Goal: Task Accomplishment & Management: Complete application form

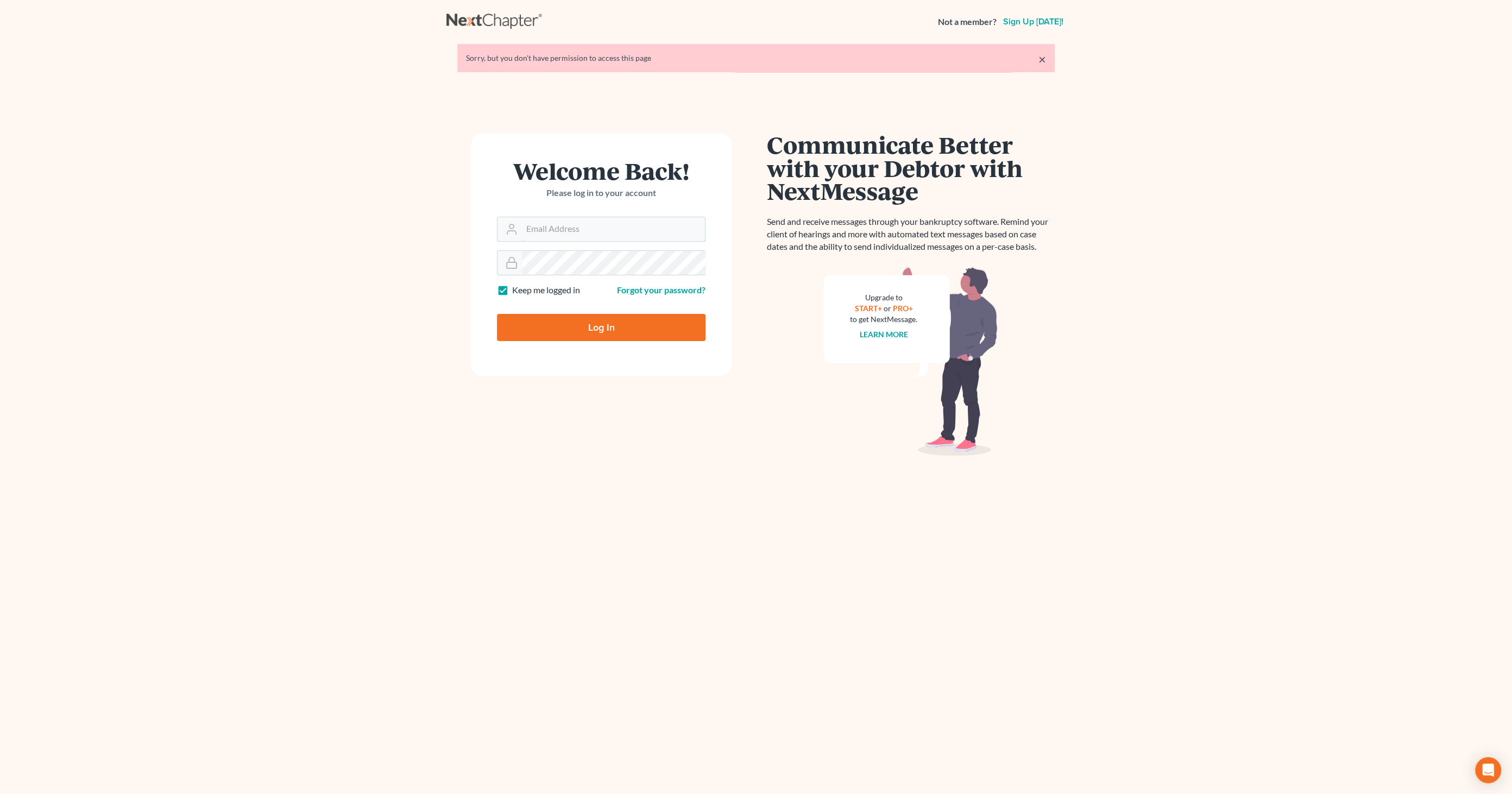
type input "[EMAIL_ADDRESS][DOMAIN_NAME]"
click at [620, 317] on input "Log In" at bounding box center [601, 328] width 209 height 27
type input "Thinking..."
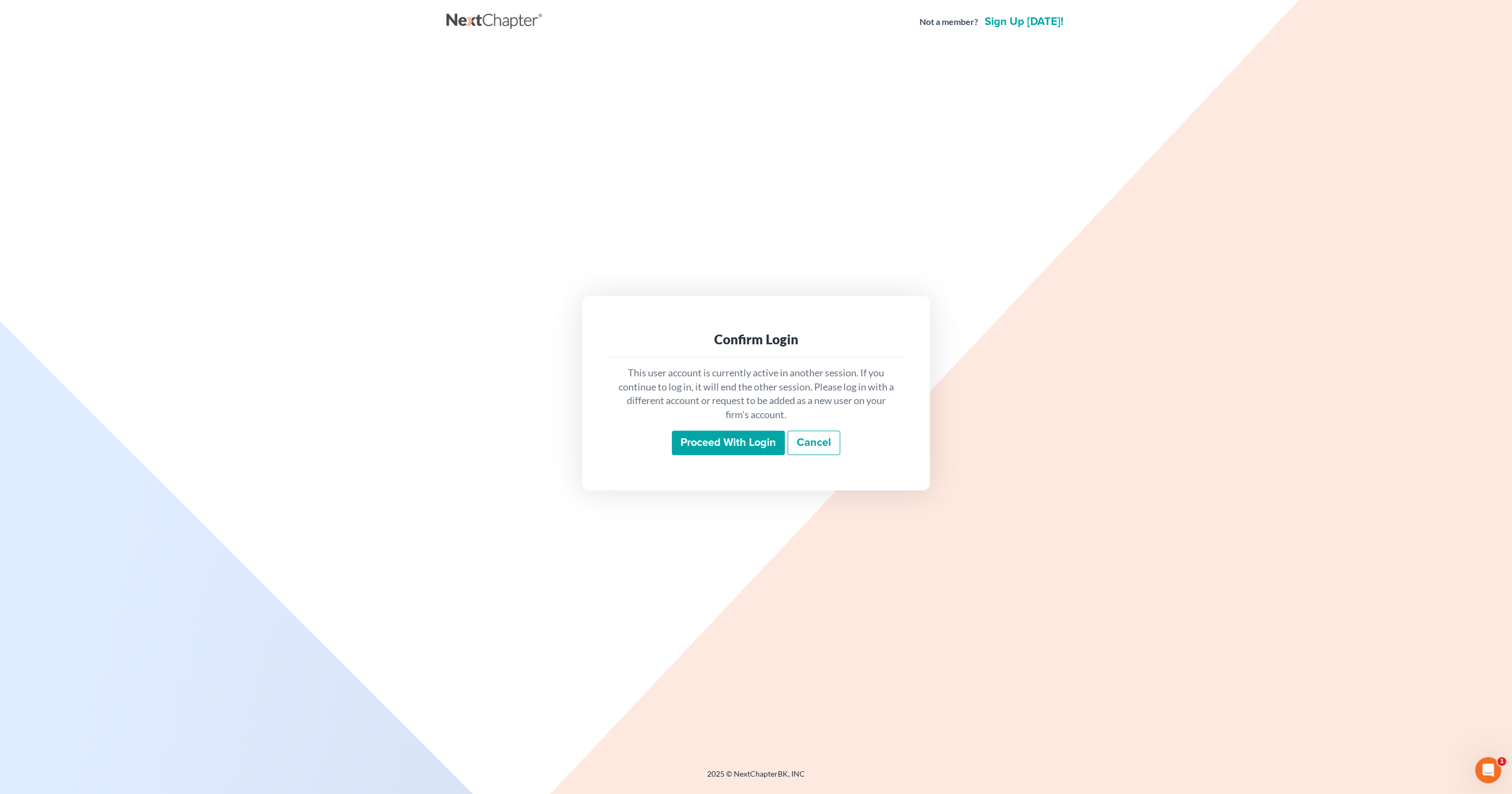
click at [727, 451] on input "Proceed with login" at bounding box center [728, 443] width 113 height 25
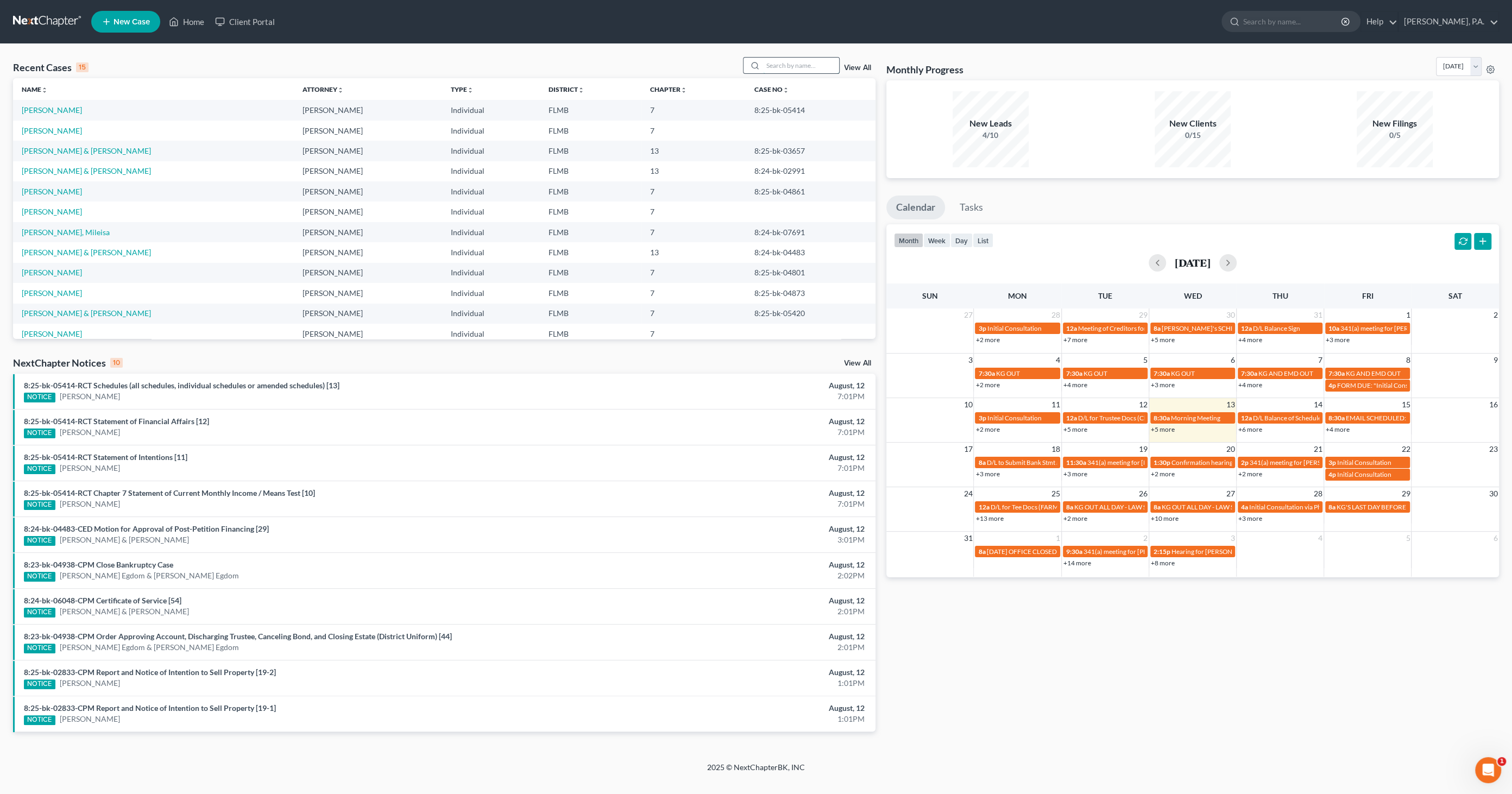
click at [785, 66] on input "search" at bounding box center [801, 66] width 76 height 15
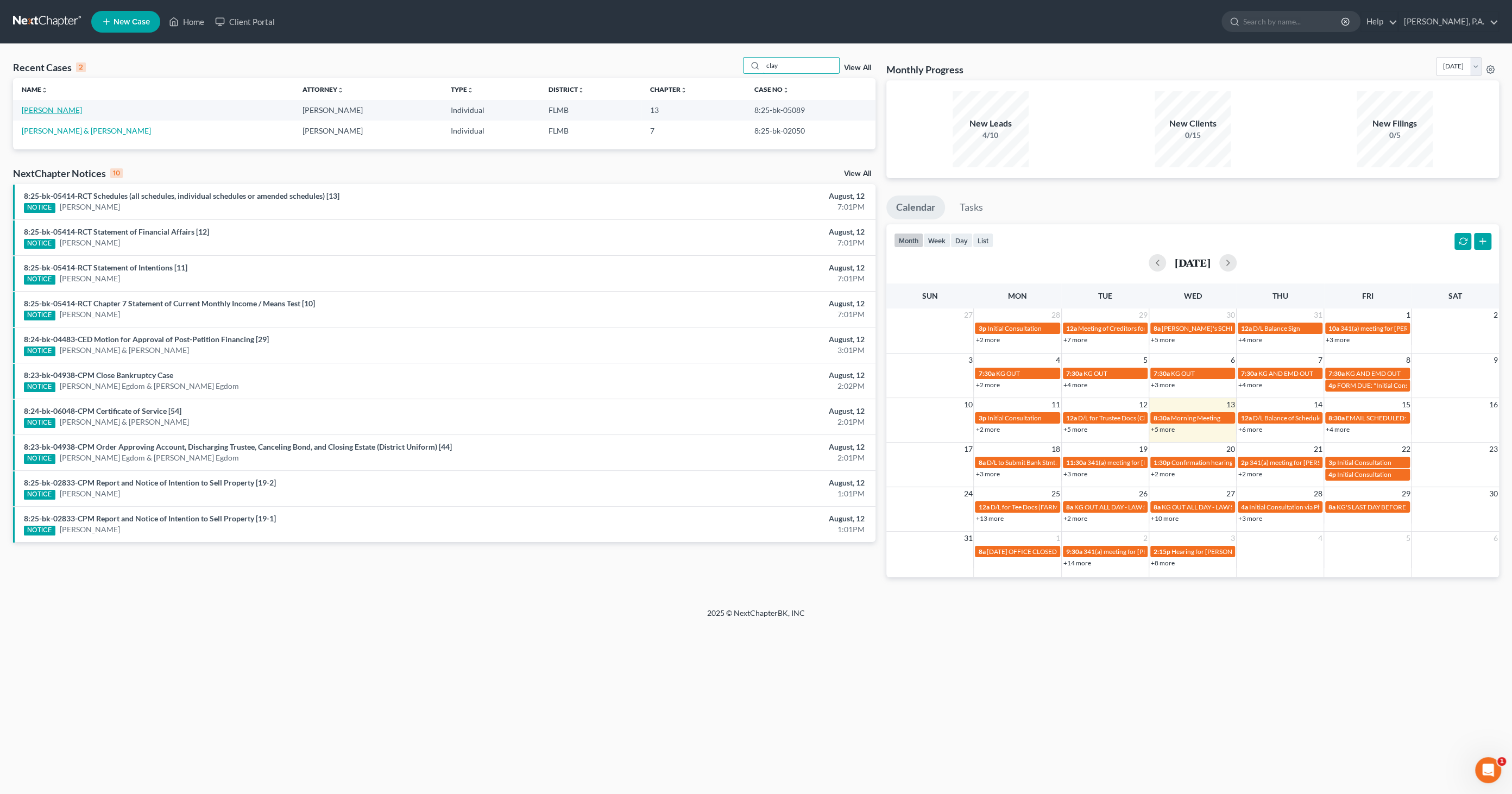
type input "clay"
click at [45, 109] on link "Clay, Mary" at bounding box center [52, 110] width 60 height 9
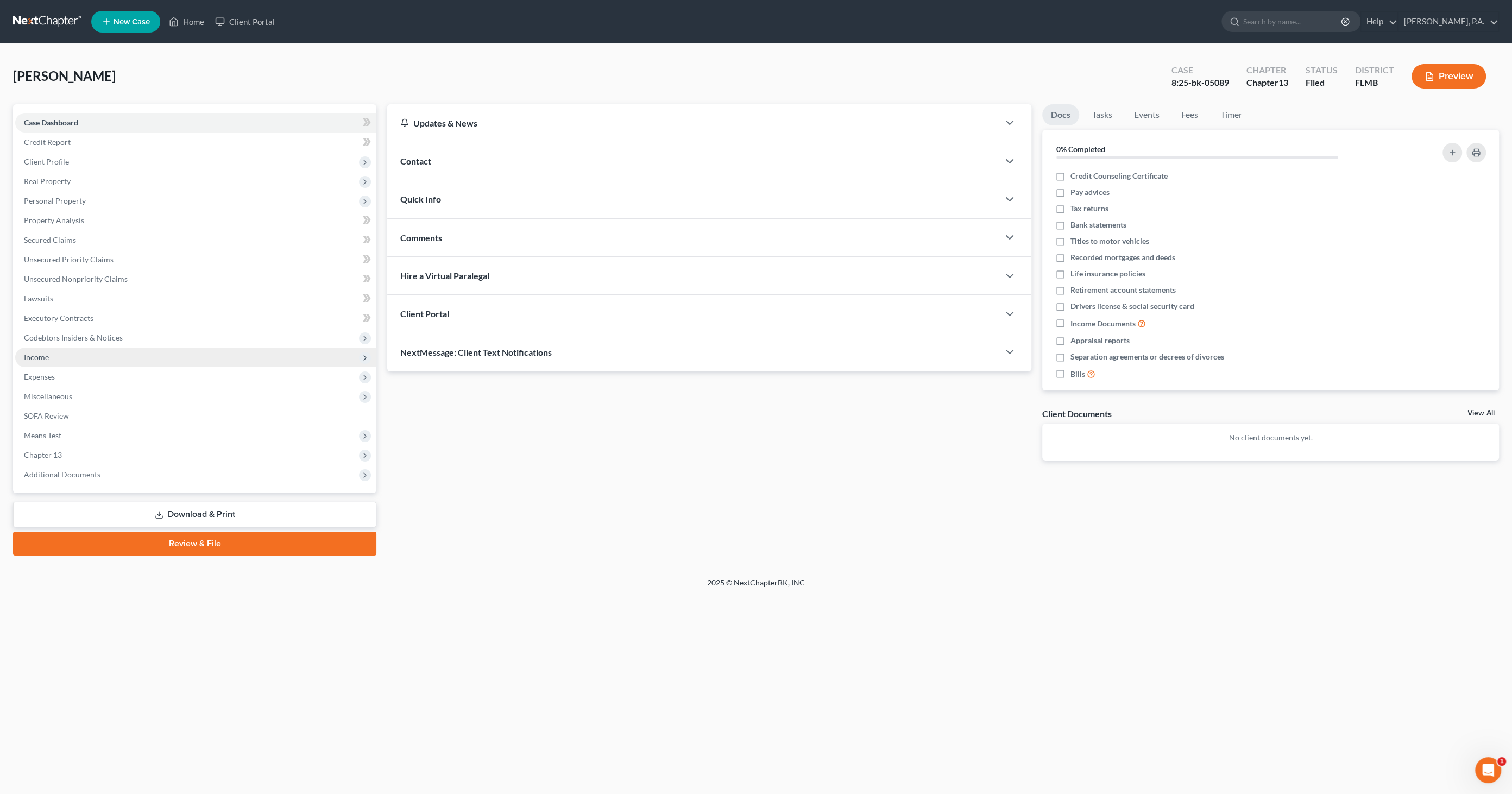
click at [60, 362] on span "Income" at bounding box center [196, 357] width 361 height 20
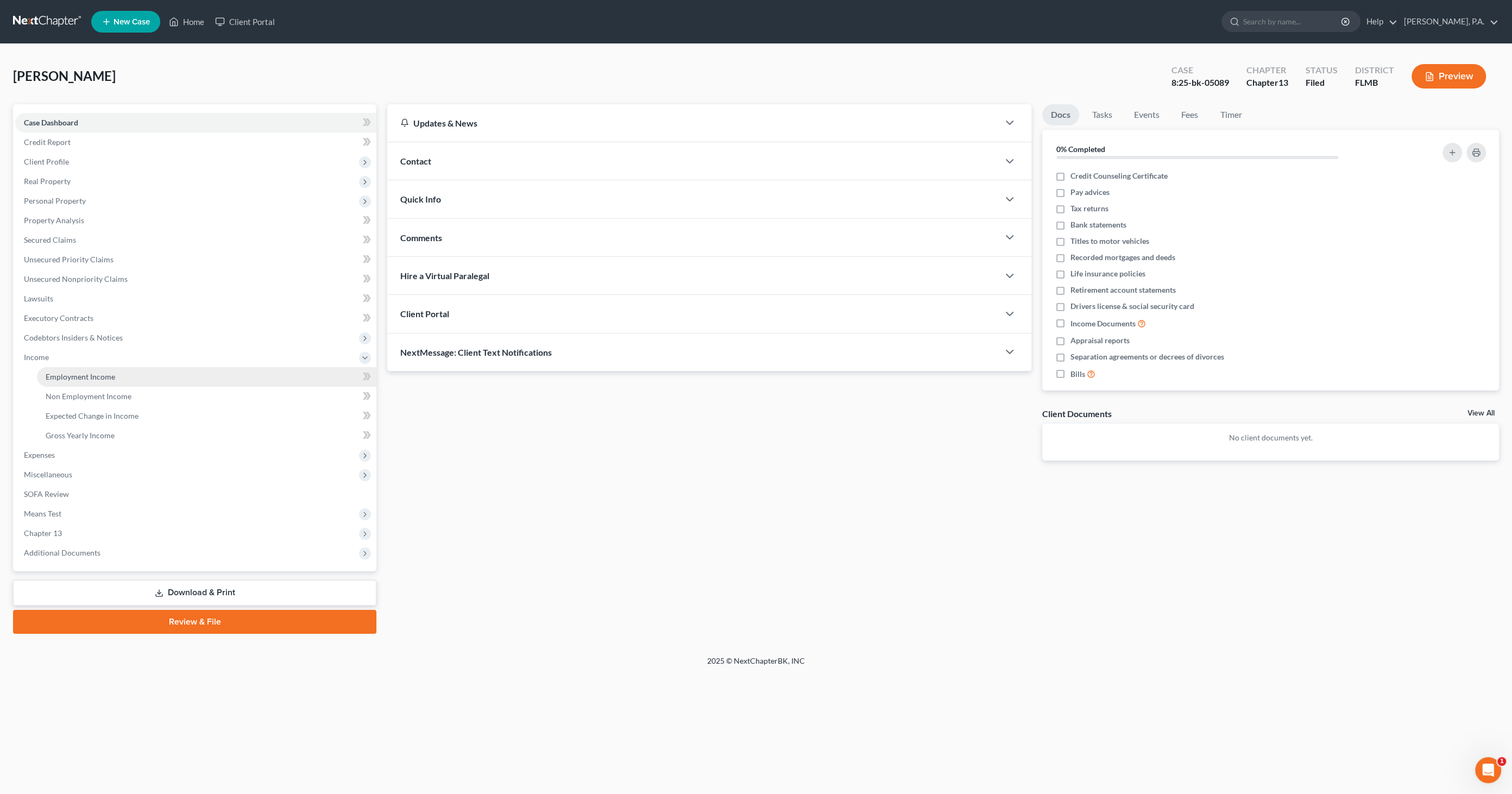
click at [60, 376] on span "Employment Income" at bounding box center [81, 377] width 70 height 9
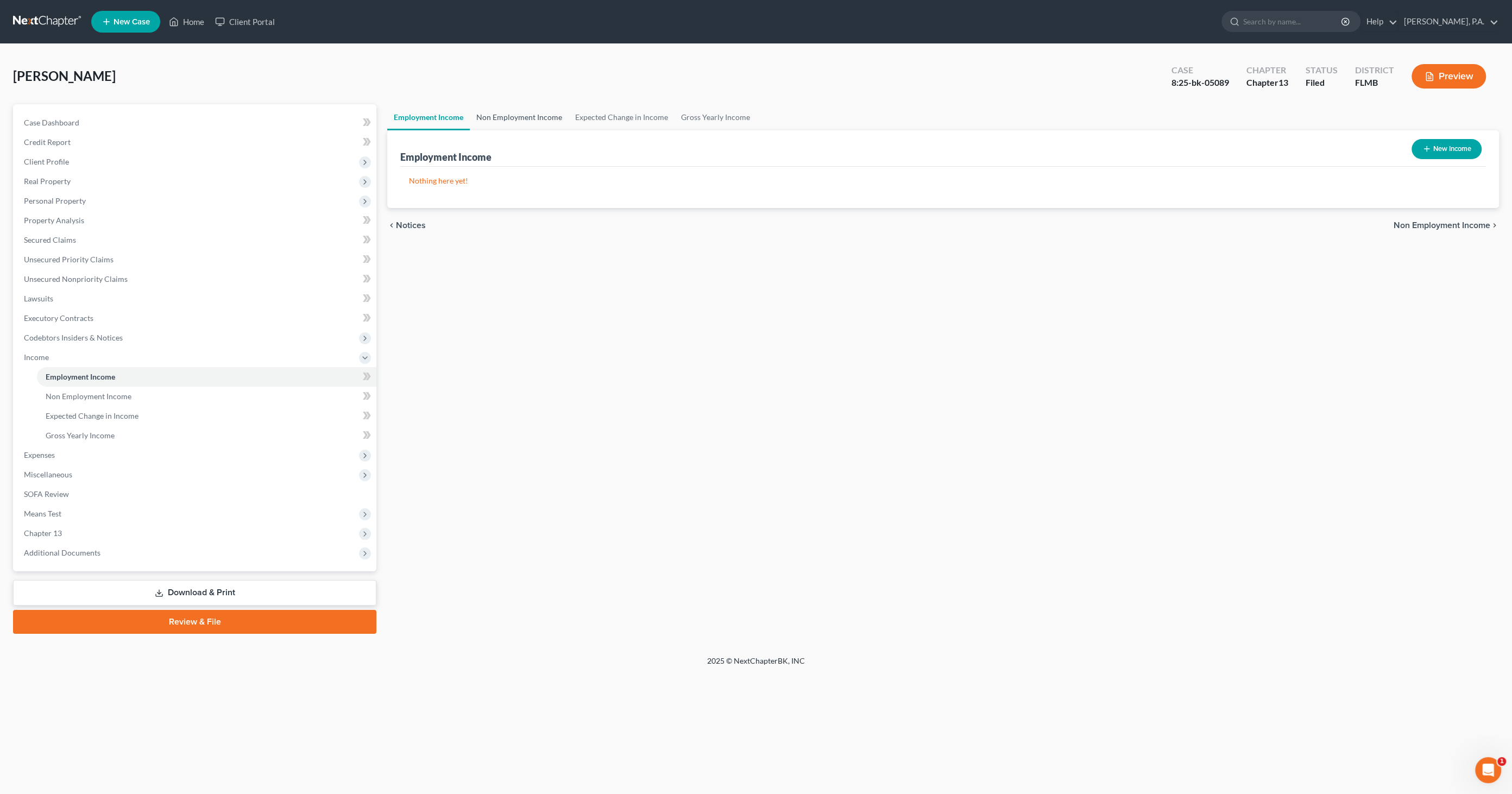
click at [512, 113] on link "Non Employment Income" at bounding box center [520, 117] width 99 height 26
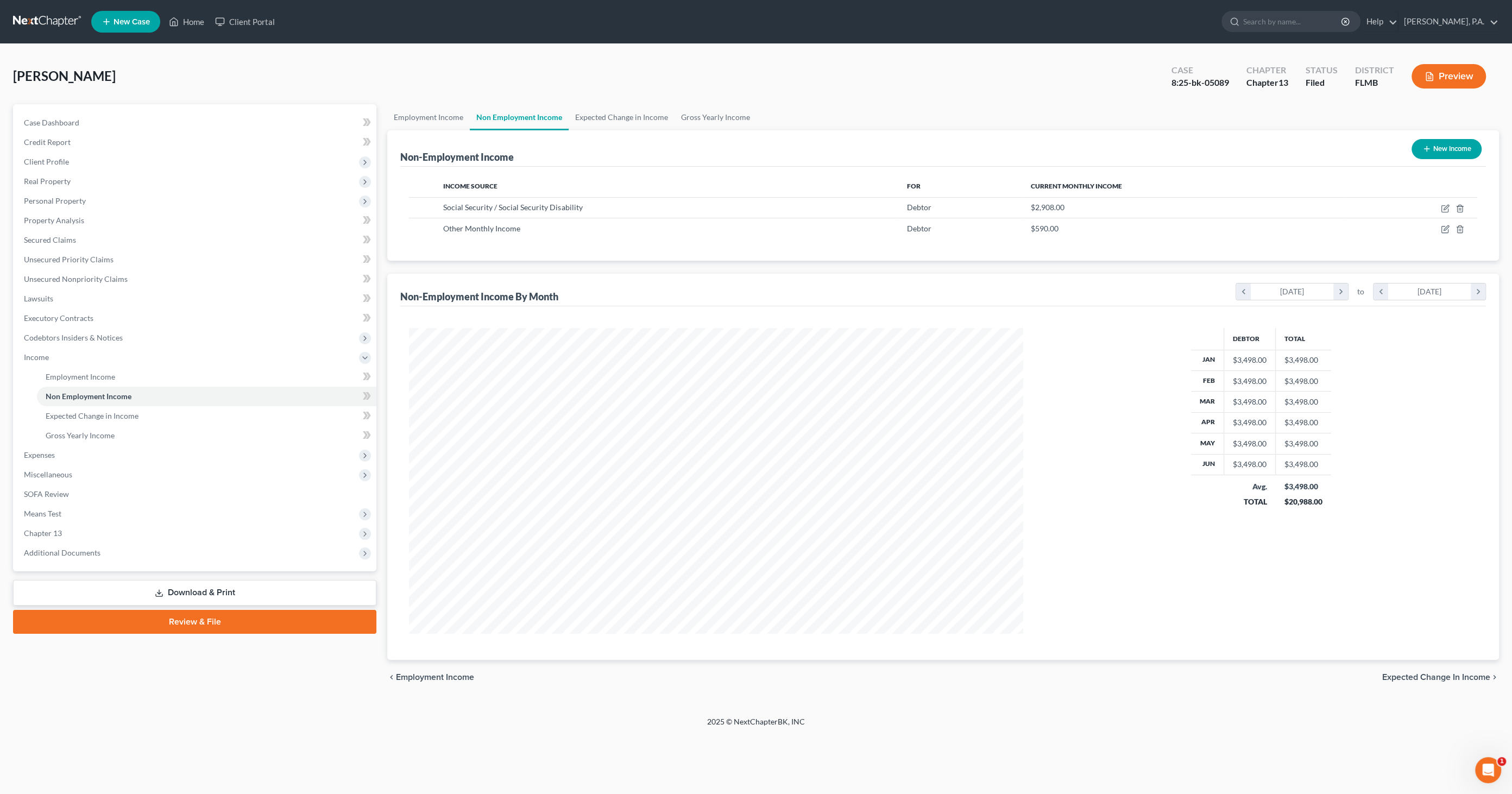
scroll to position [305, 636]
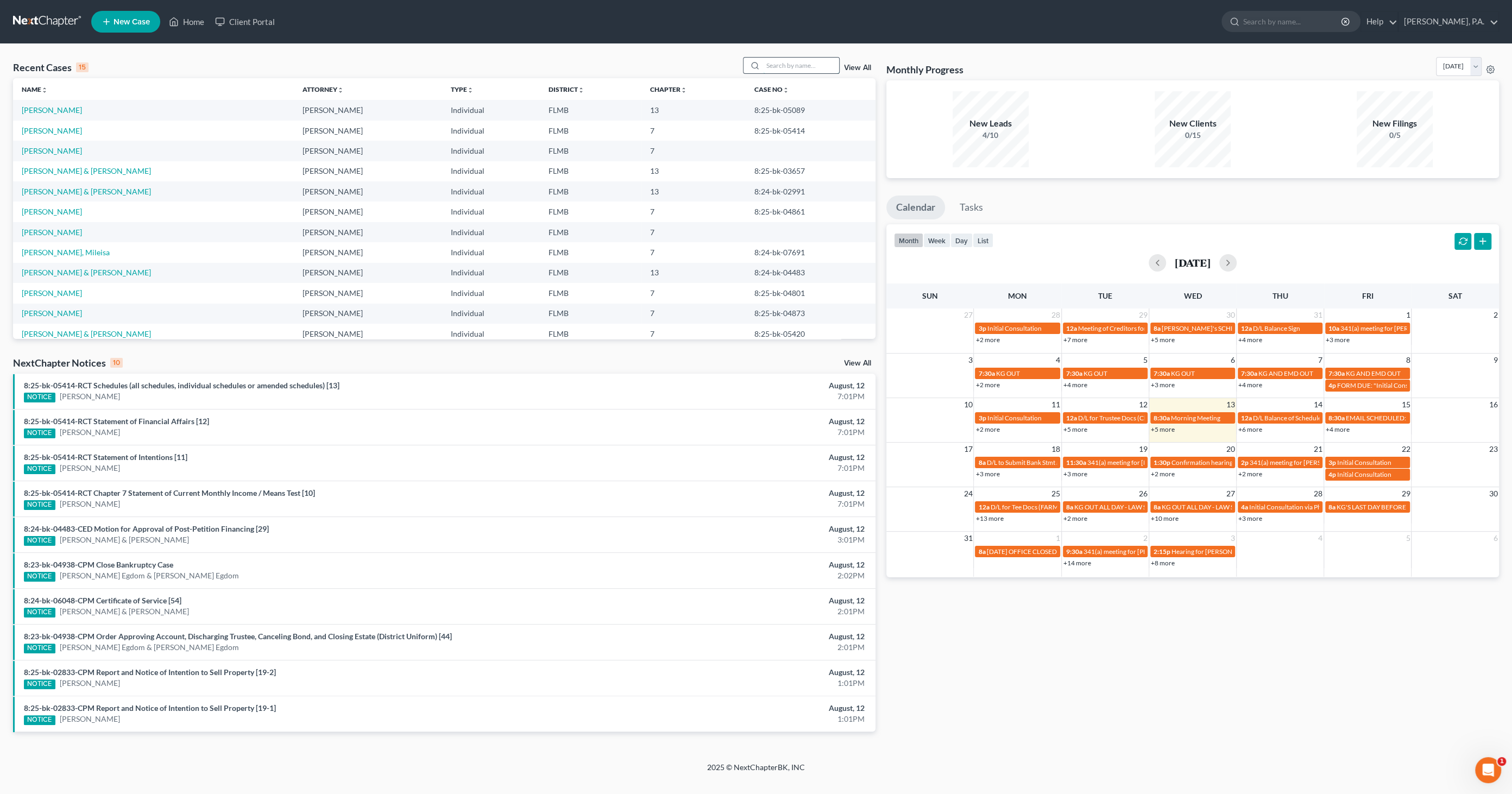
click at [810, 60] on input "search" at bounding box center [801, 66] width 76 height 15
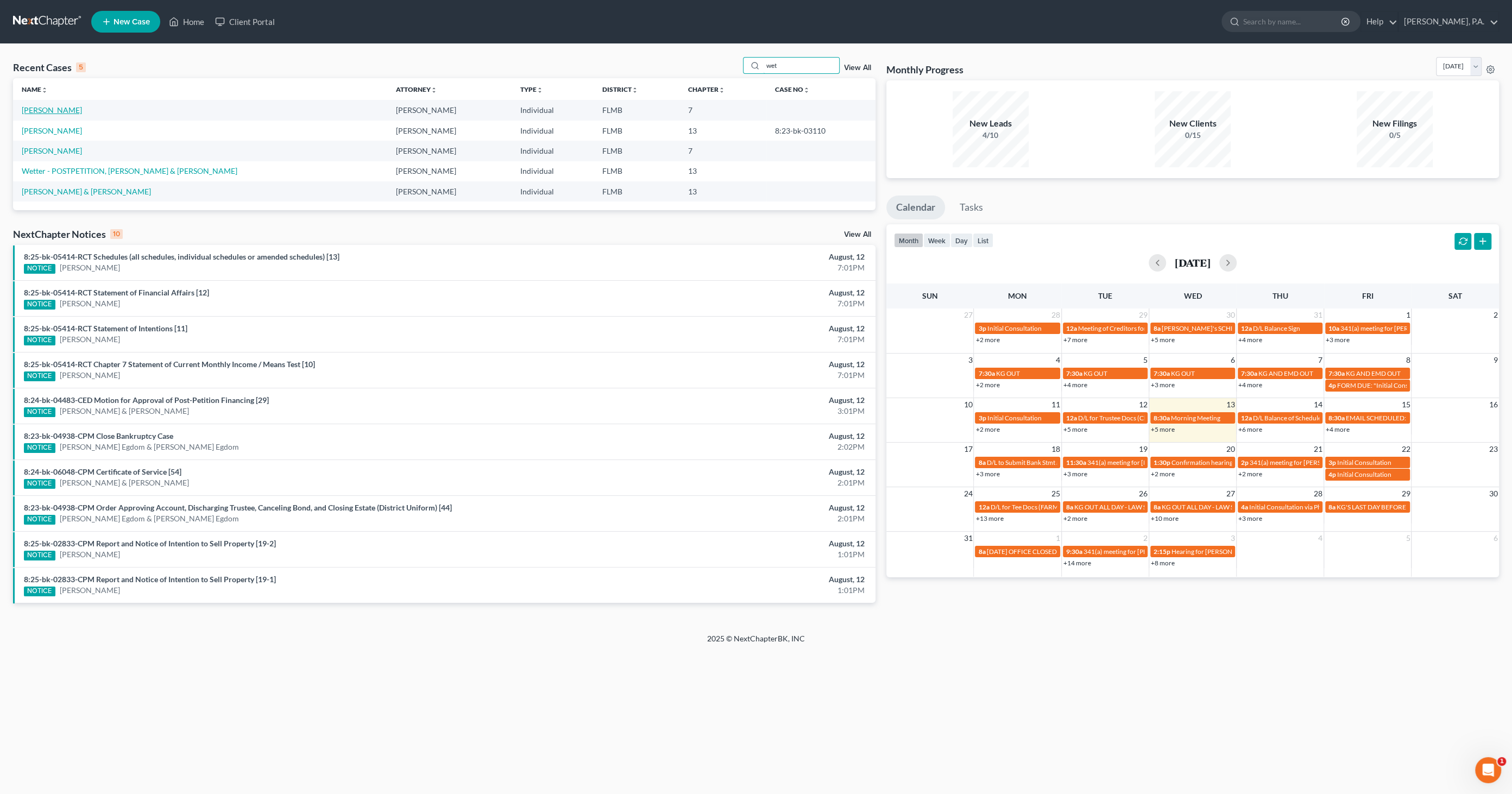
type input "wet"
click at [60, 111] on link "Wetzel, Judi" at bounding box center [52, 110] width 60 height 9
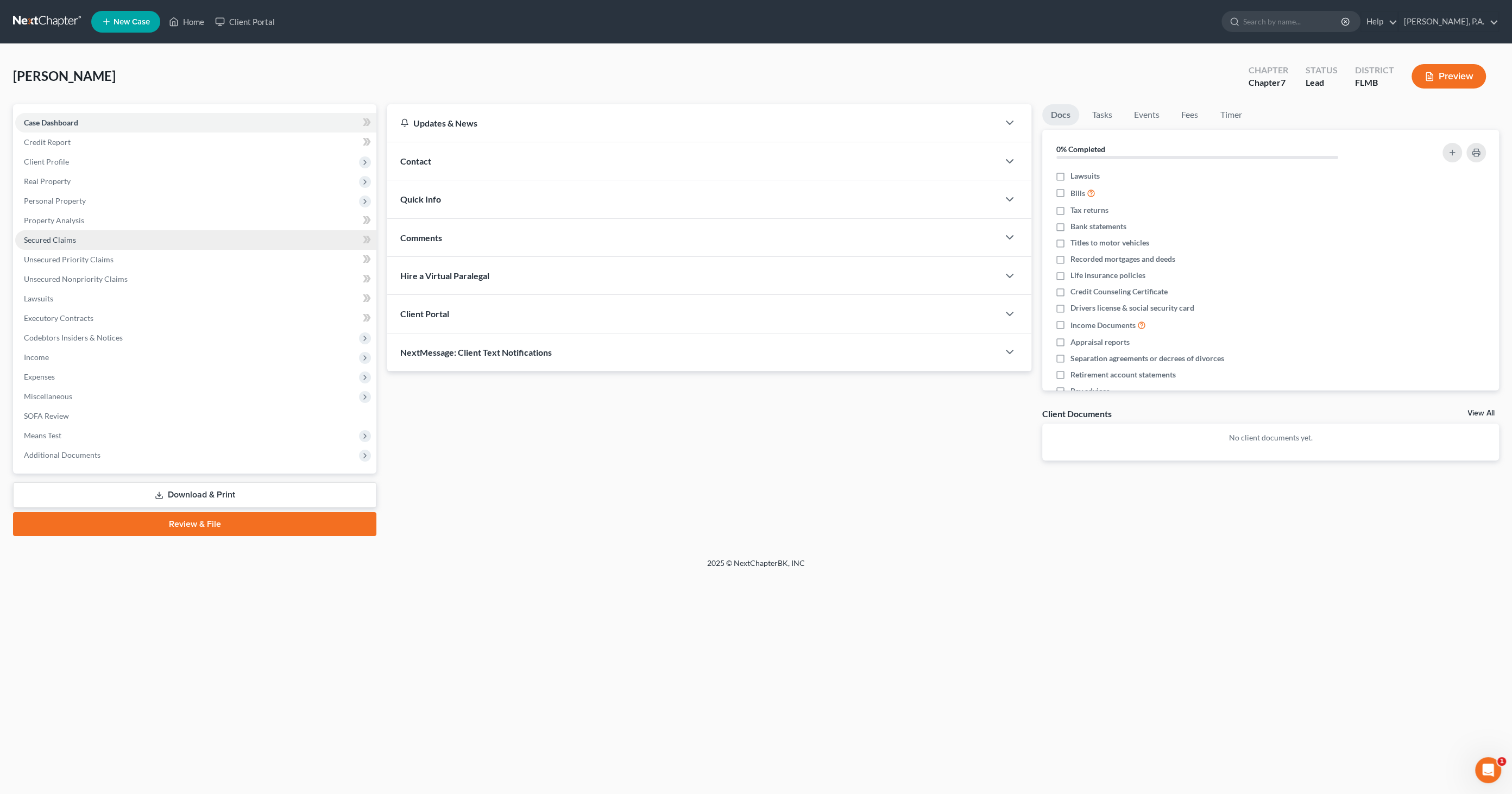
click at [52, 238] on span "Secured Claims" at bounding box center [49, 239] width 52 height 9
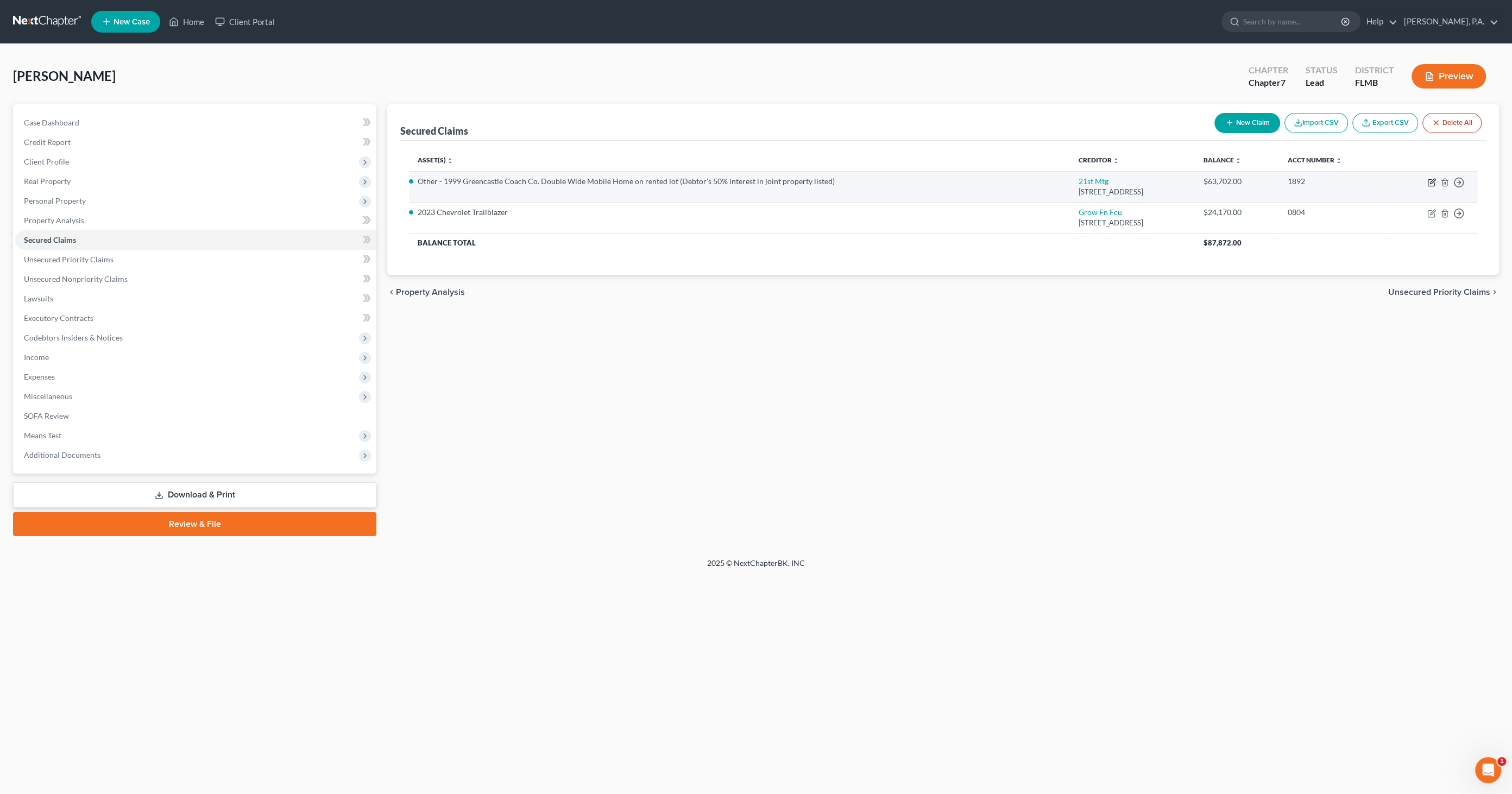
click at [1430, 181] on icon "button" at bounding box center [1432, 182] width 9 height 9
select select "44"
select select "3"
select select "0"
select select "3"
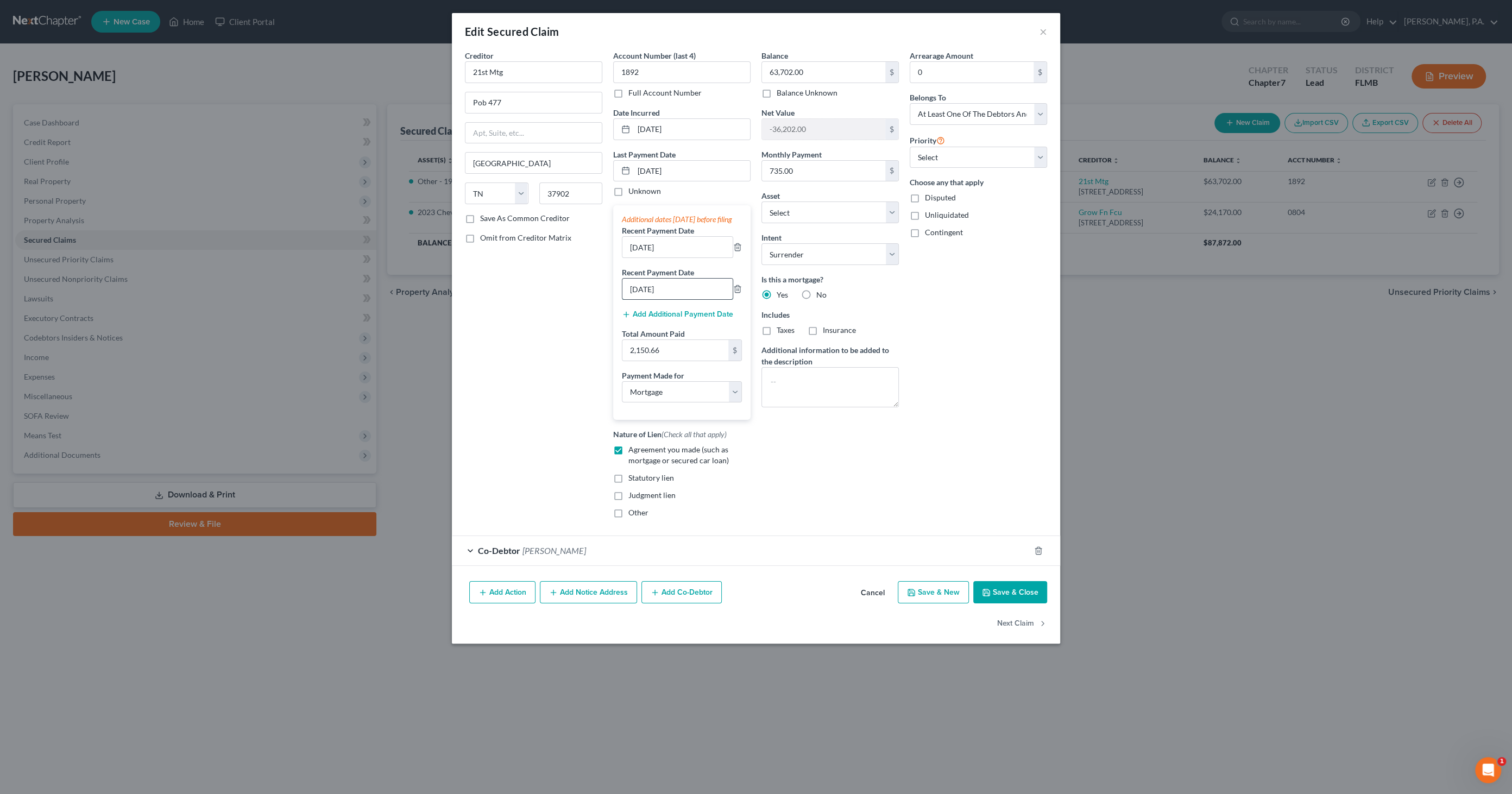
click at [679, 297] on input "05/08/2025" at bounding box center [677, 289] width 110 height 20
drag, startPoint x: 692, startPoint y: 296, endPoint x: 575, endPoint y: 287, distance: 117.3
click at [575, 287] on div "Creditor * 21st Mtg Pob 477 Knoxville State AL AK AR AZ CA CO CT DE DC FL GA GU…" at bounding box center [756, 289] width 593 height 477
type input "06/16/2025"
click at [677, 257] on input "06/11/2025" at bounding box center [677, 247] width 110 height 20
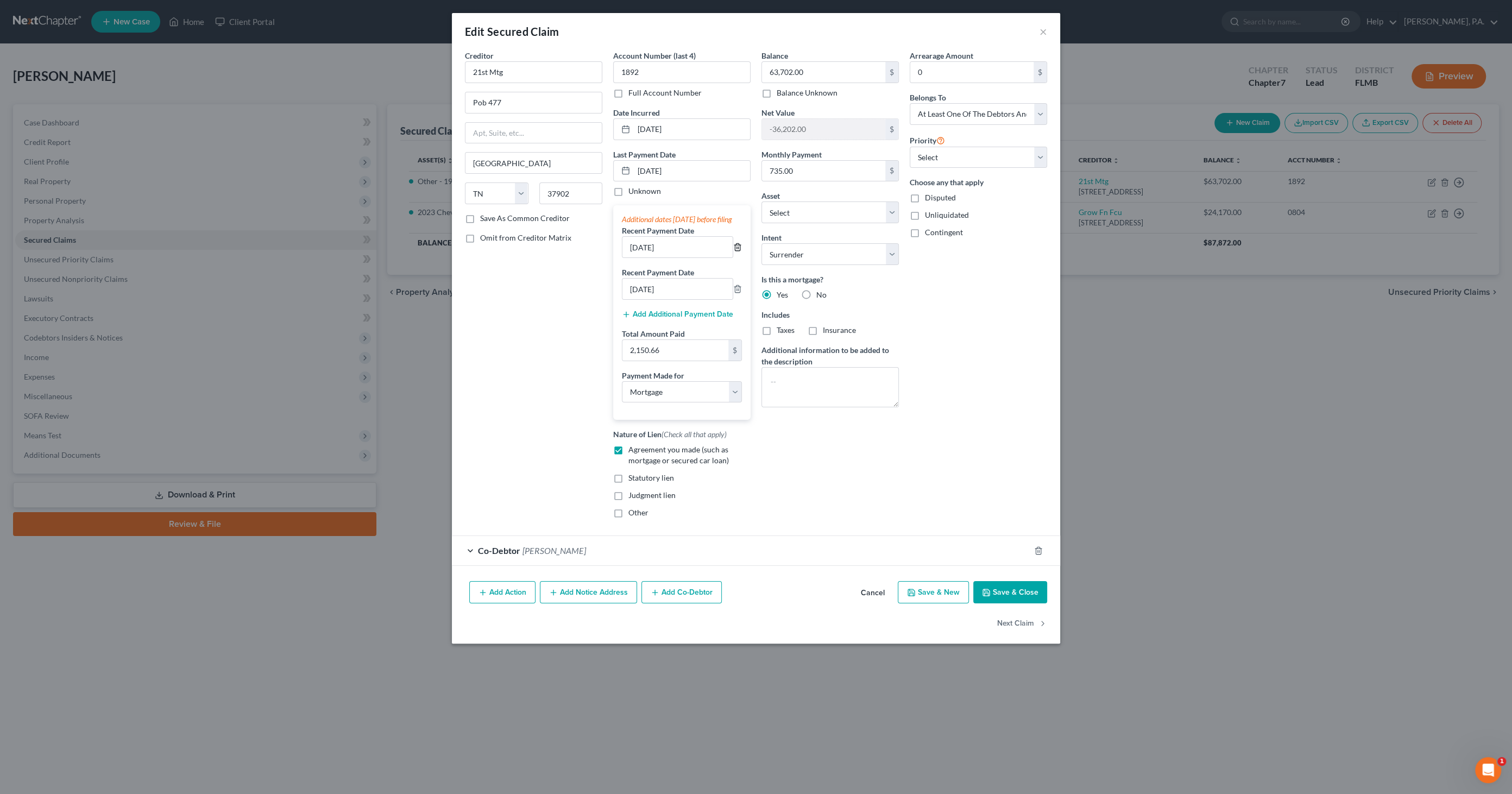
click at [737, 250] on line "button" at bounding box center [737, 248] width 0 height 3
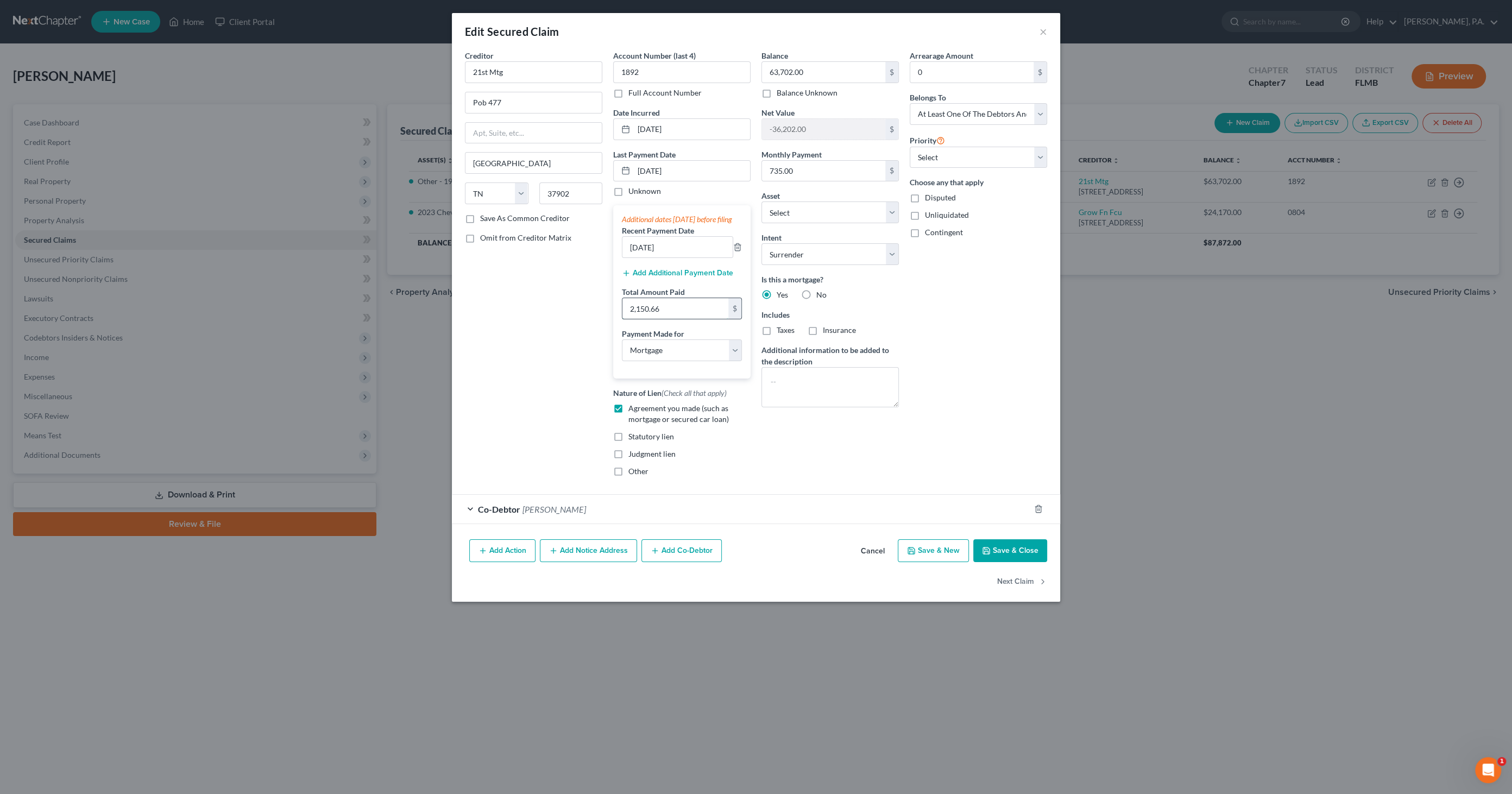
click at [676, 319] on input "2,150.66" at bounding box center [676, 308] width 106 height 20
type input "675.00"
click at [778, 413] on div "Balance 63,702.00 $ Balance Unknown Balance Undetermined 63,702.00 $ Balance Un…" at bounding box center [831, 268] width 148 height 435
click at [1014, 554] on button "Save & Close" at bounding box center [1010, 550] width 74 height 23
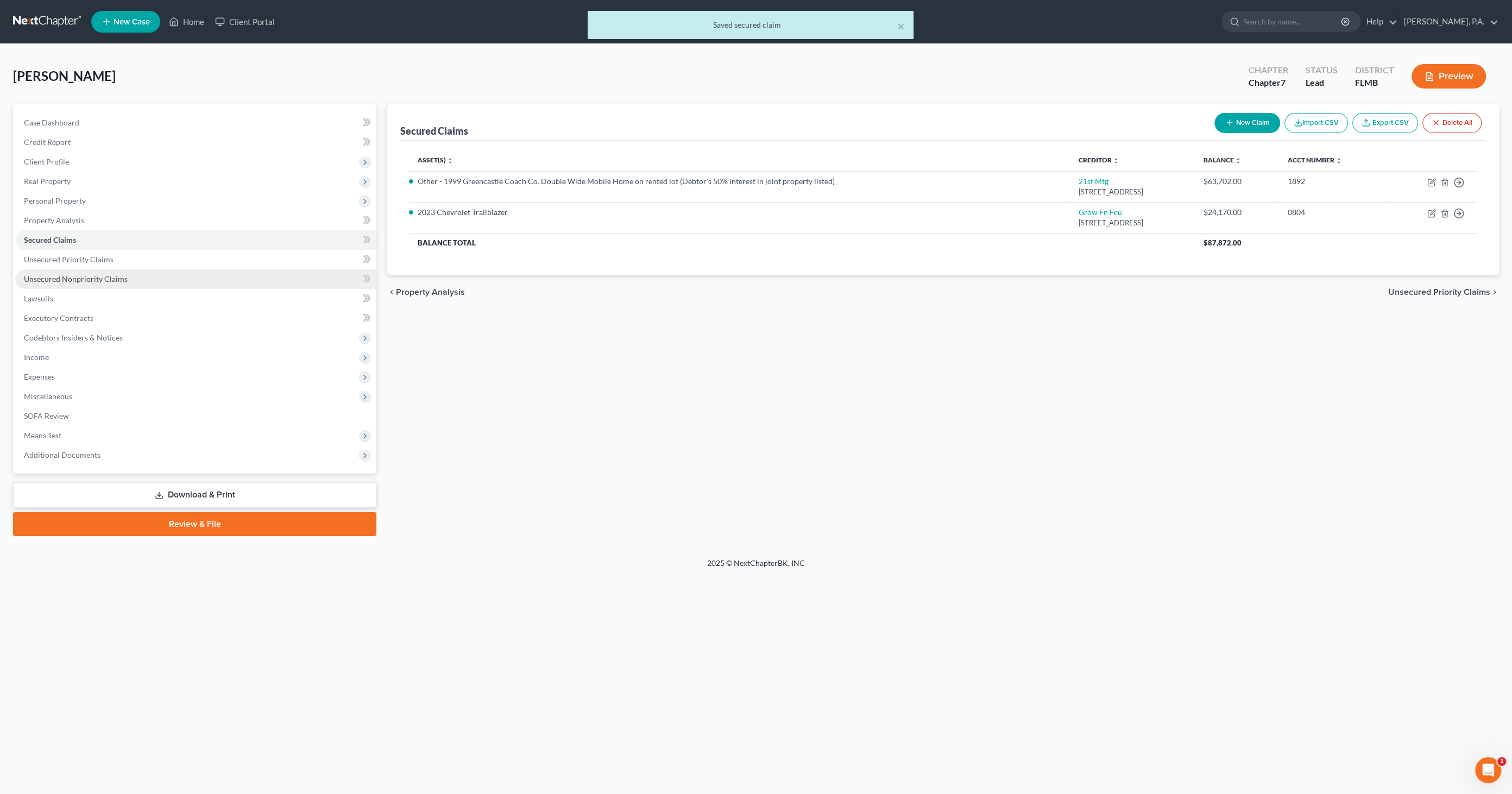
click at [115, 278] on span "Unsecured Nonpriority Claims" at bounding box center [76, 279] width 104 height 9
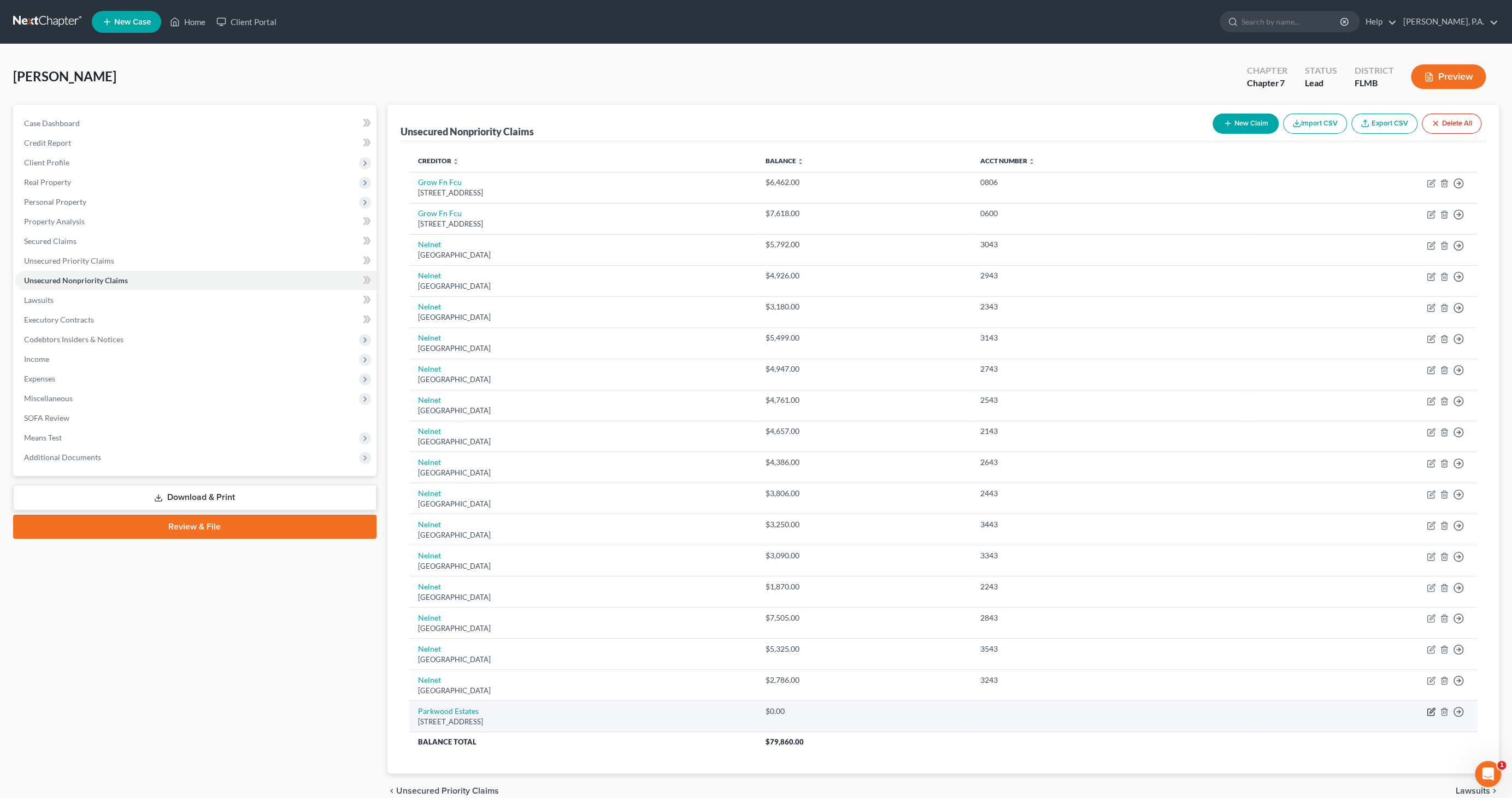
click at [1429, 710] on icon "button" at bounding box center [1431, 712] width 5 height 5
select select "9"
select select "14"
select select "0"
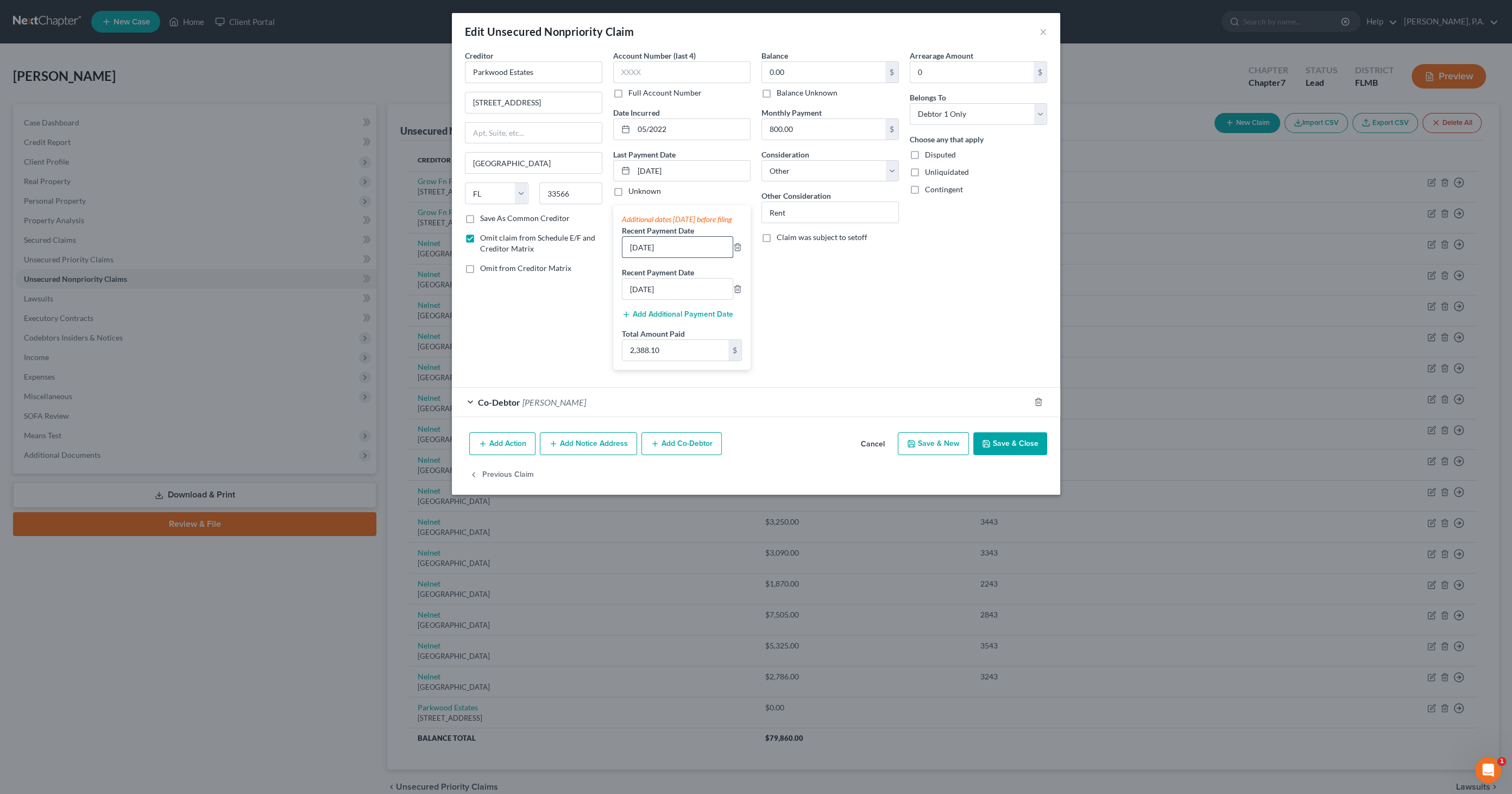
click at [679, 257] on input "05/22/2025" at bounding box center [677, 247] width 110 height 20
drag, startPoint x: 686, startPoint y: 257, endPoint x: 576, endPoint y: 255, distance: 110.0
click at [576, 255] on div "Creditor * Parkwood Estates 400 Parkwood Estates Drive Plant City State AL AK A…" at bounding box center [756, 215] width 593 height 329
type input "05/23/2025"
click at [685, 299] on input "04/24/2025" at bounding box center [677, 289] width 110 height 20
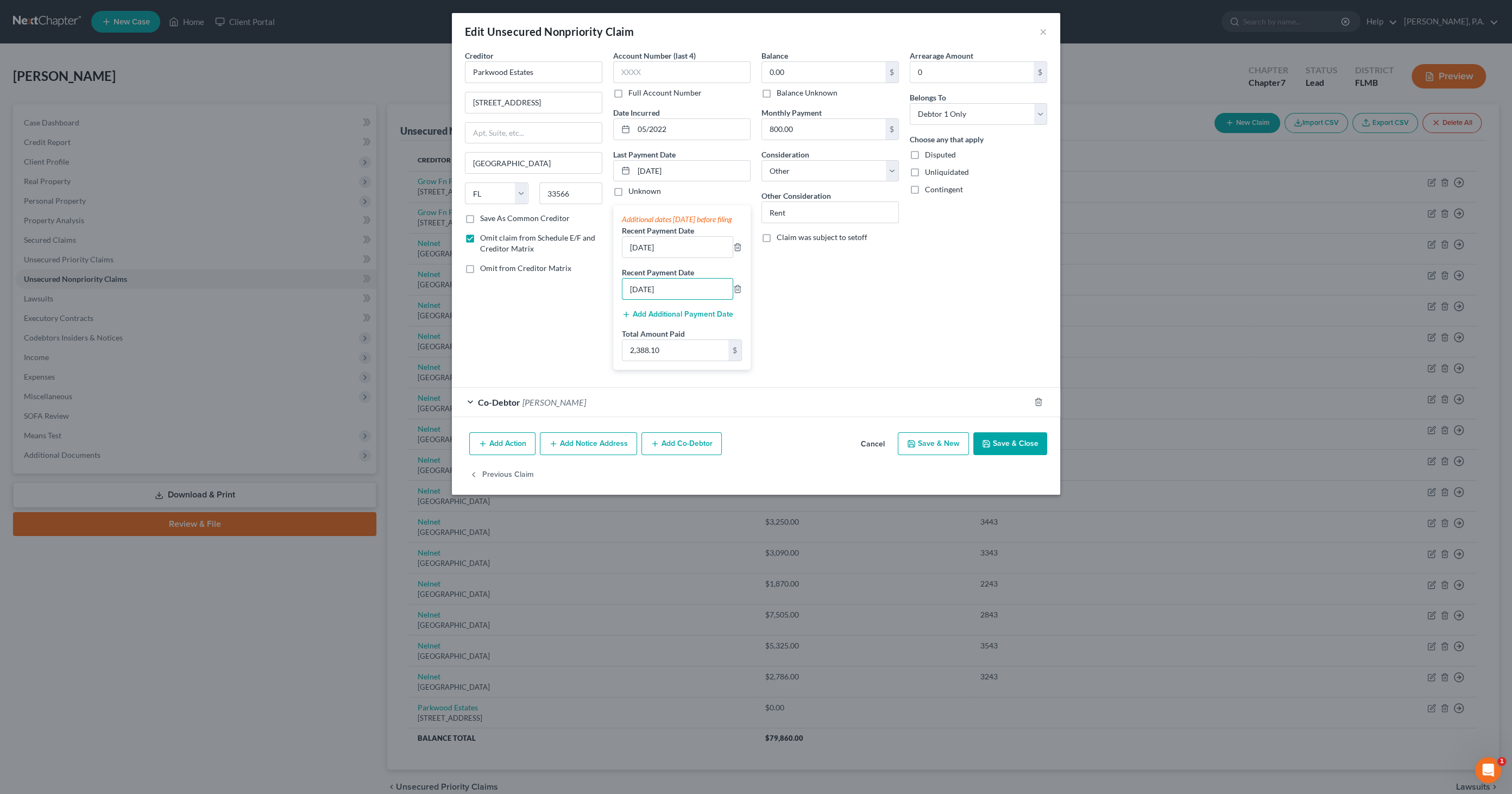
drag, startPoint x: 693, startPoint y: 299, endPoint x: 547, endPoint y: 291, distance: 146.2
click at [547, 291] on div "Creditor * Parkwood Estates 400 Parkwood Estates Drive Plant City State AL AK A…" at bounding box center [756, 215] width 593 height 329
type input "06/23/2025"
click at [697, 356] on input "2,388.10" at bounding box center [676, 350] width 106 height 20
type input "1,588.10"
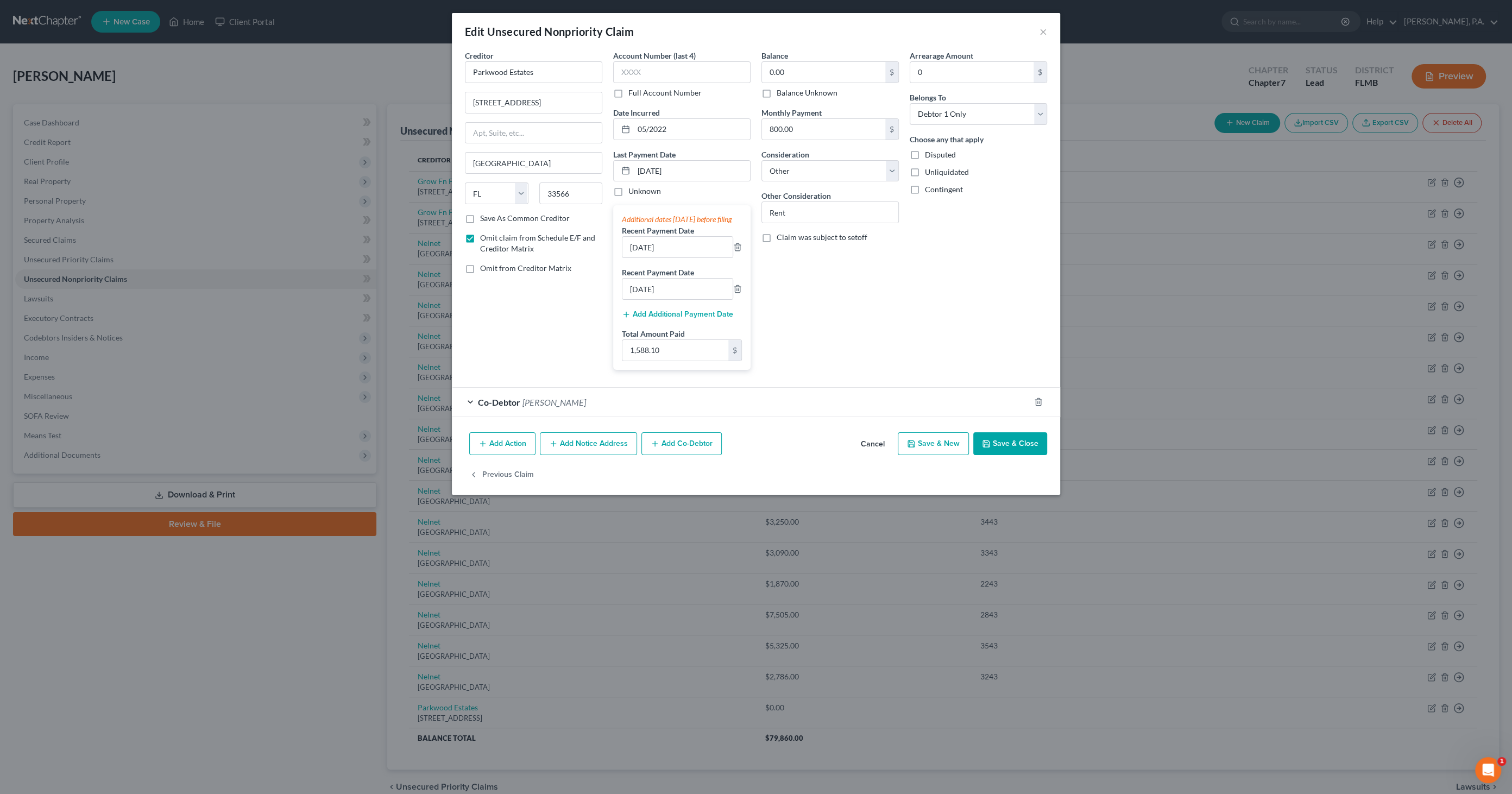
click at [1002, 452] on button "Save & Close" at bounding box center [1010, 444] width 74 height 23
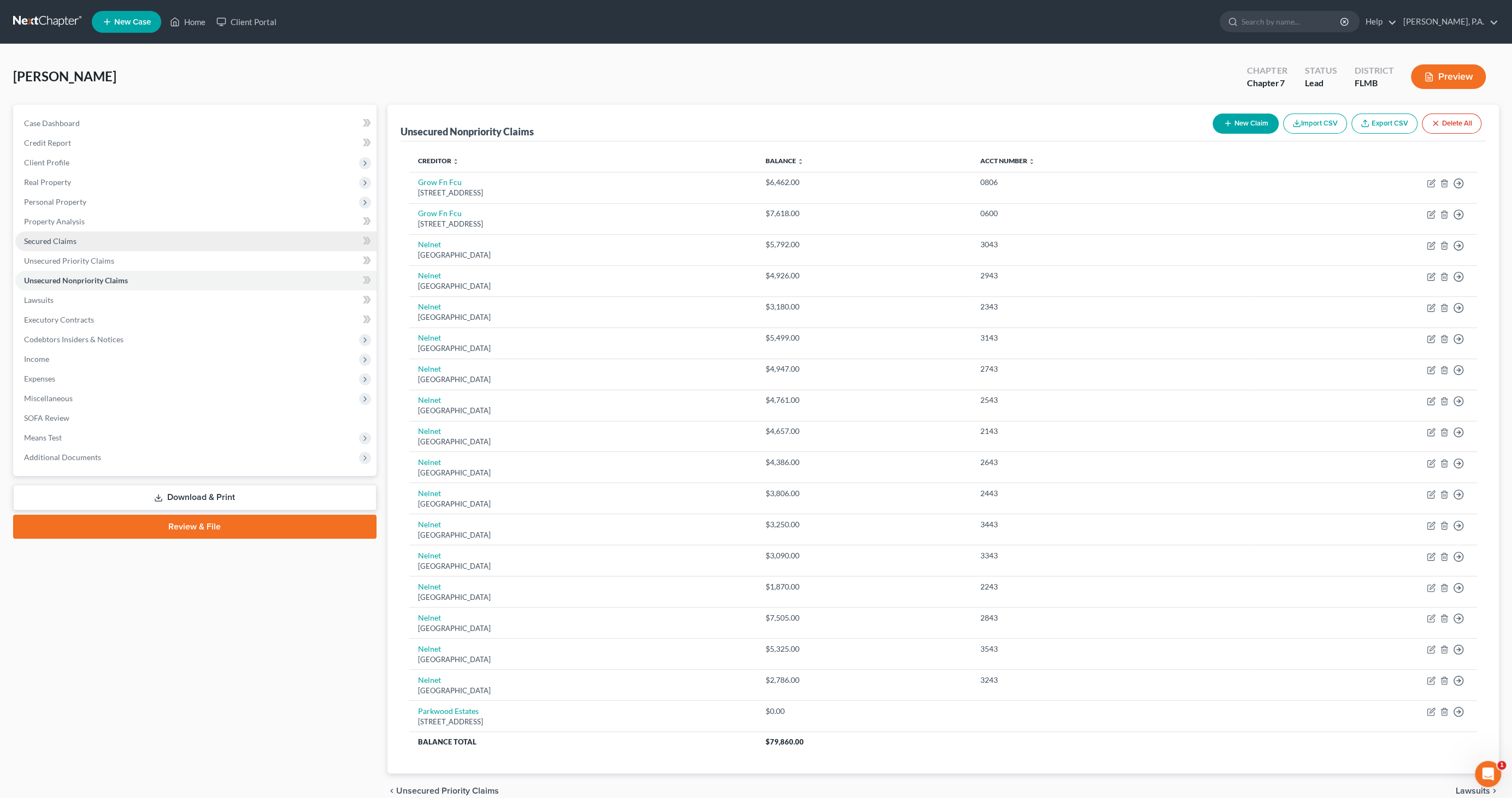
click at [102, 242] on link "Secured Claims" at bounding box center [196, 241] width 362 height 20
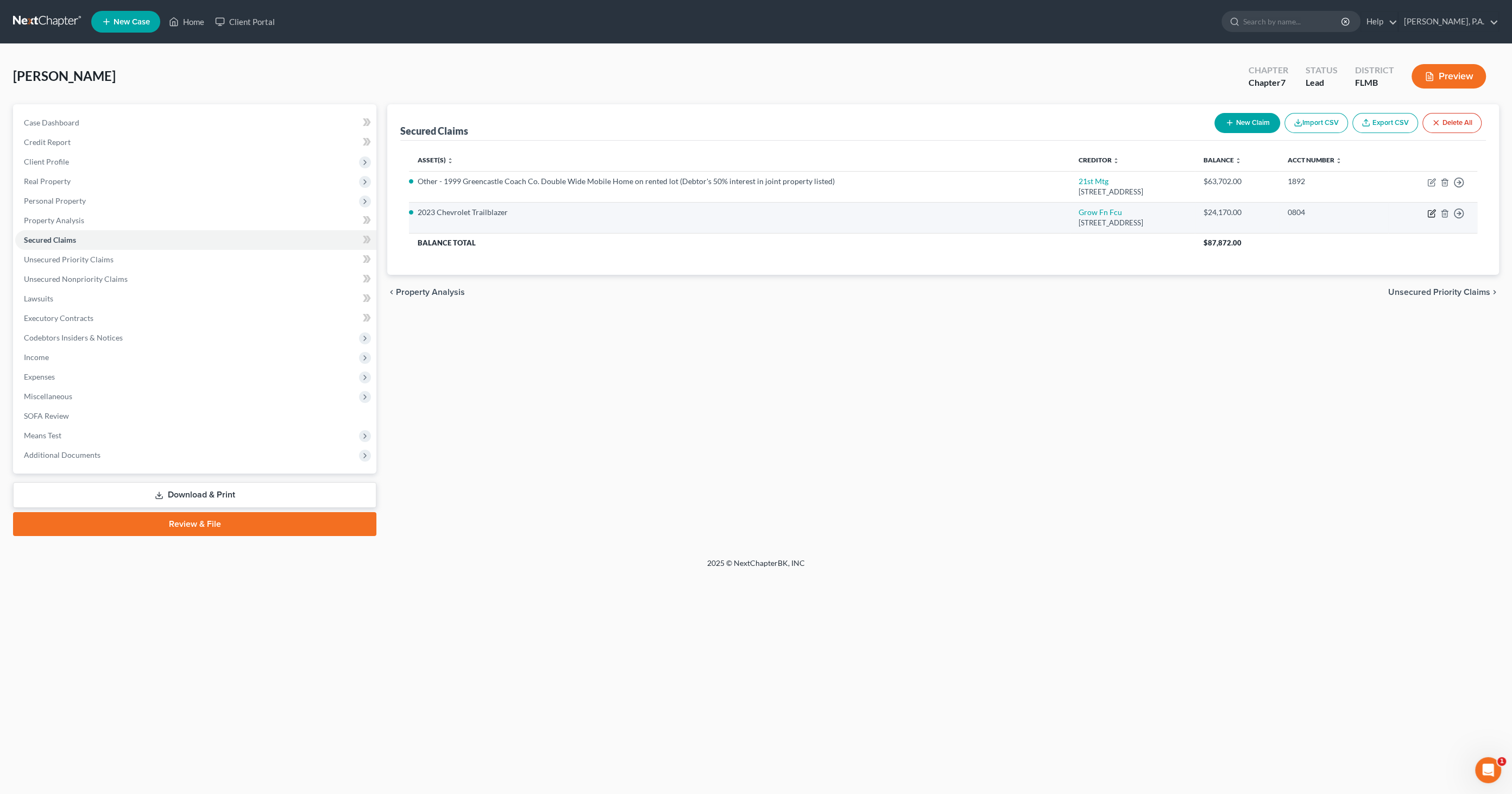
click at [1434, 214] on icon "button" at bounding box center [1432, 214] width 9 height 9
select select "9"
select select "0"
select select "9"
select select "2"
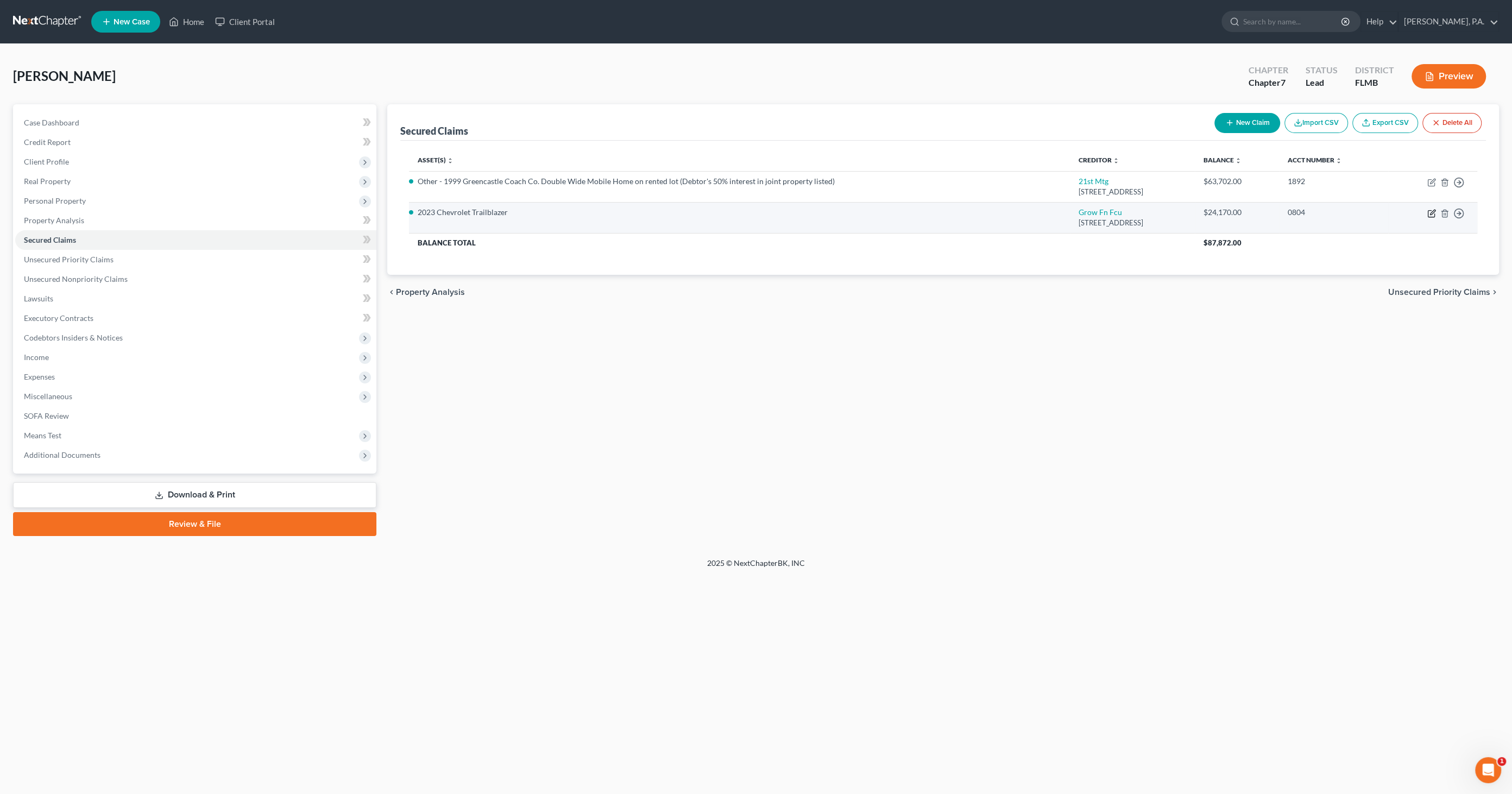
select select "0"
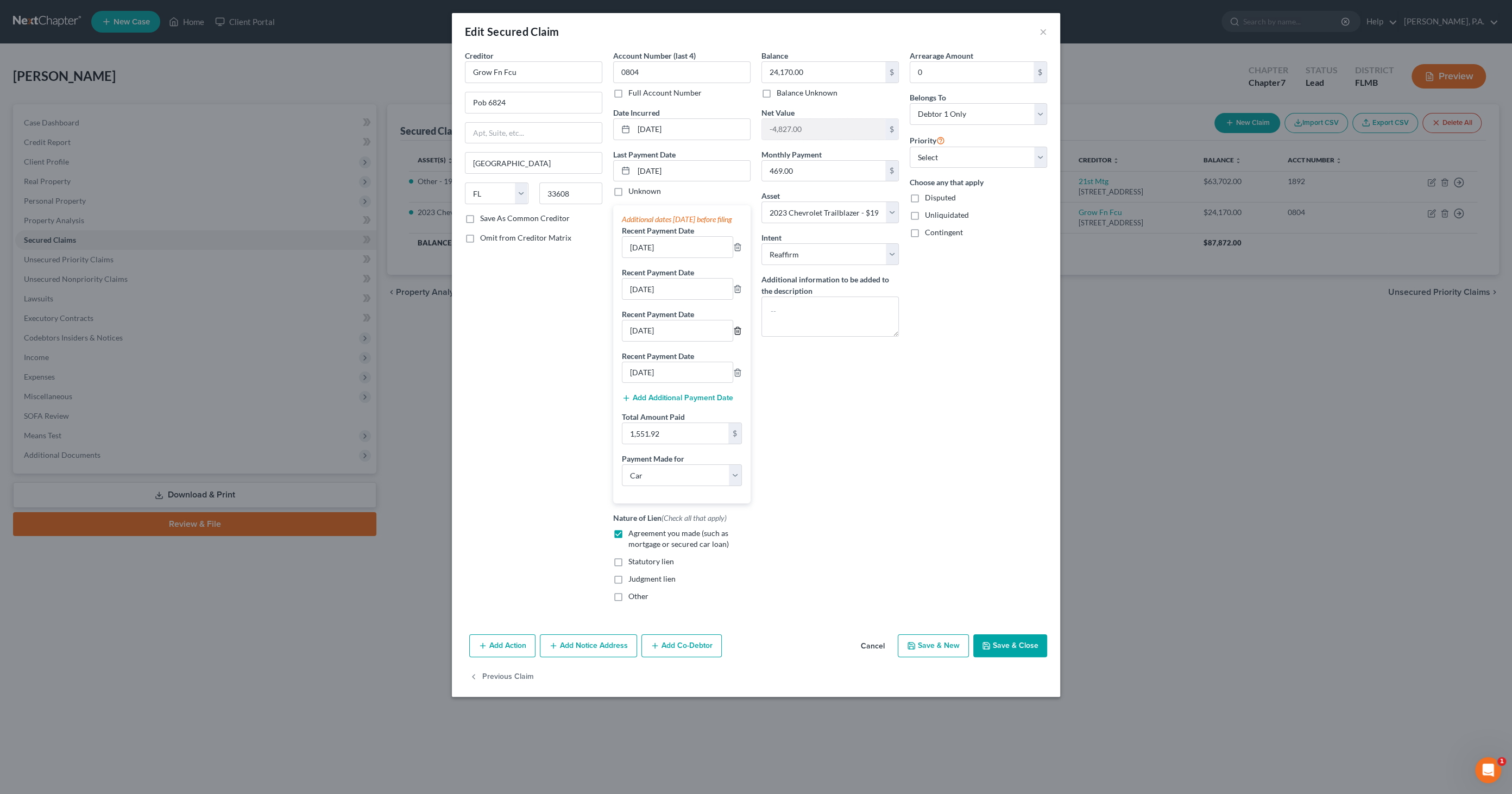
click at [737, 335] on icon "button" at bounding box center [738, 331] width 9 height 9
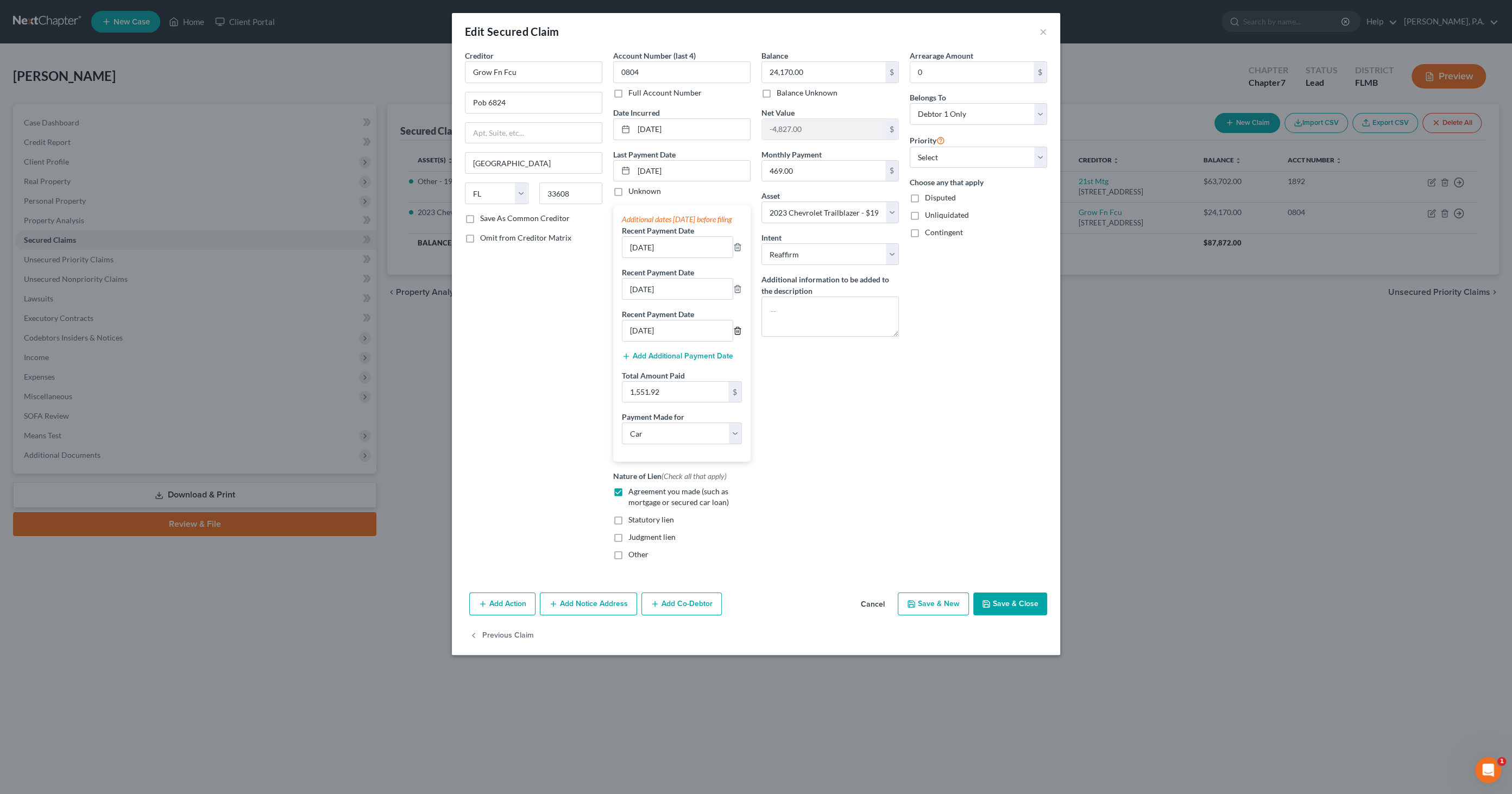
click at [737, 332] on line "button" at bounding box center [737, 331] width 0 height 3
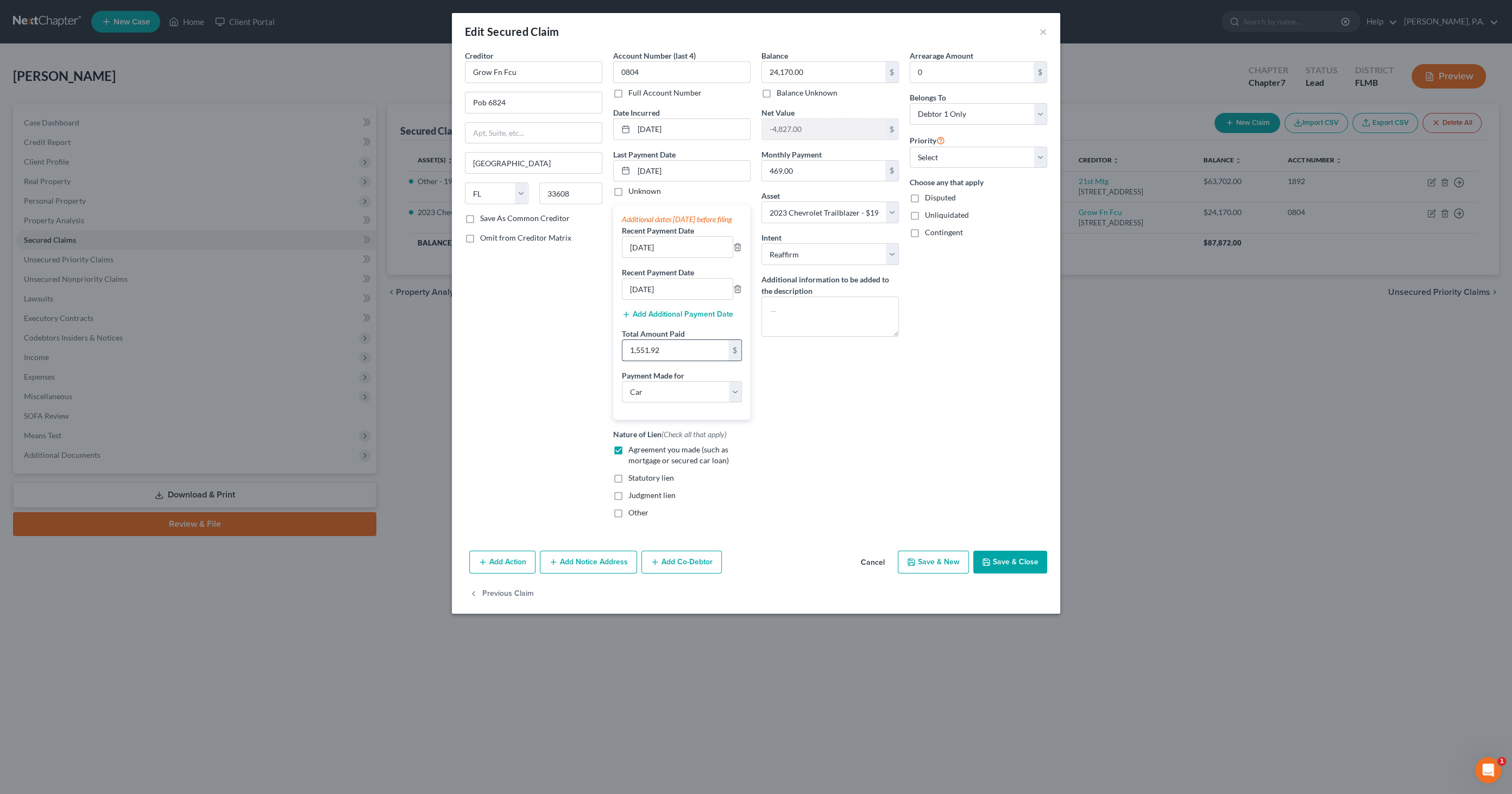
click at [681, 360] on input "1,551.92" at bounding box center [676, 350] width 106 height 20
type input "1,400.00"
click at [1015, 571] on button "Save & Close" at bounding box center [1010, 562] width 74 height 23
select select
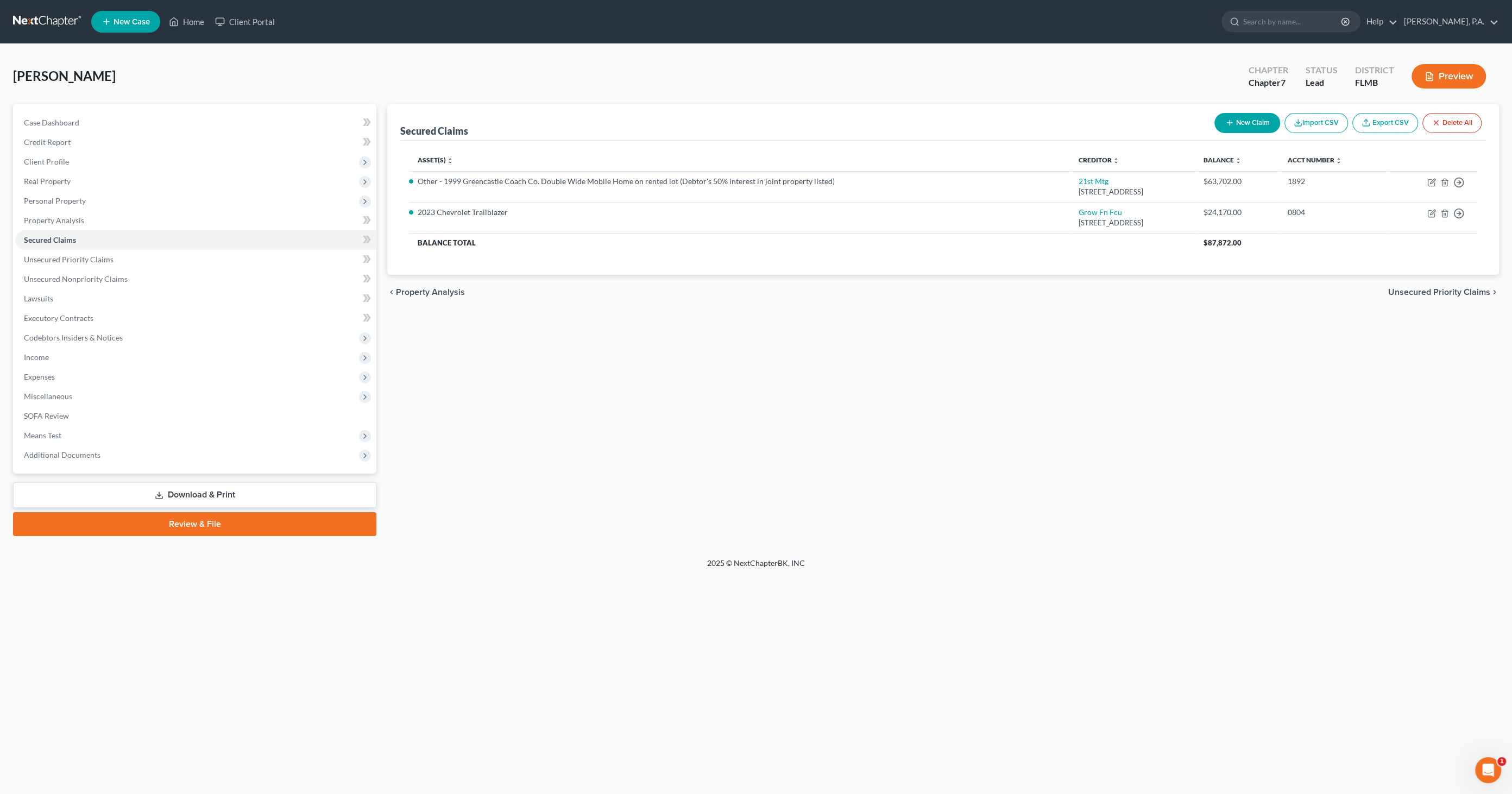
click at [232, 500] on link "Download & Print" at bounding box center [194, 495] width 364 height 26
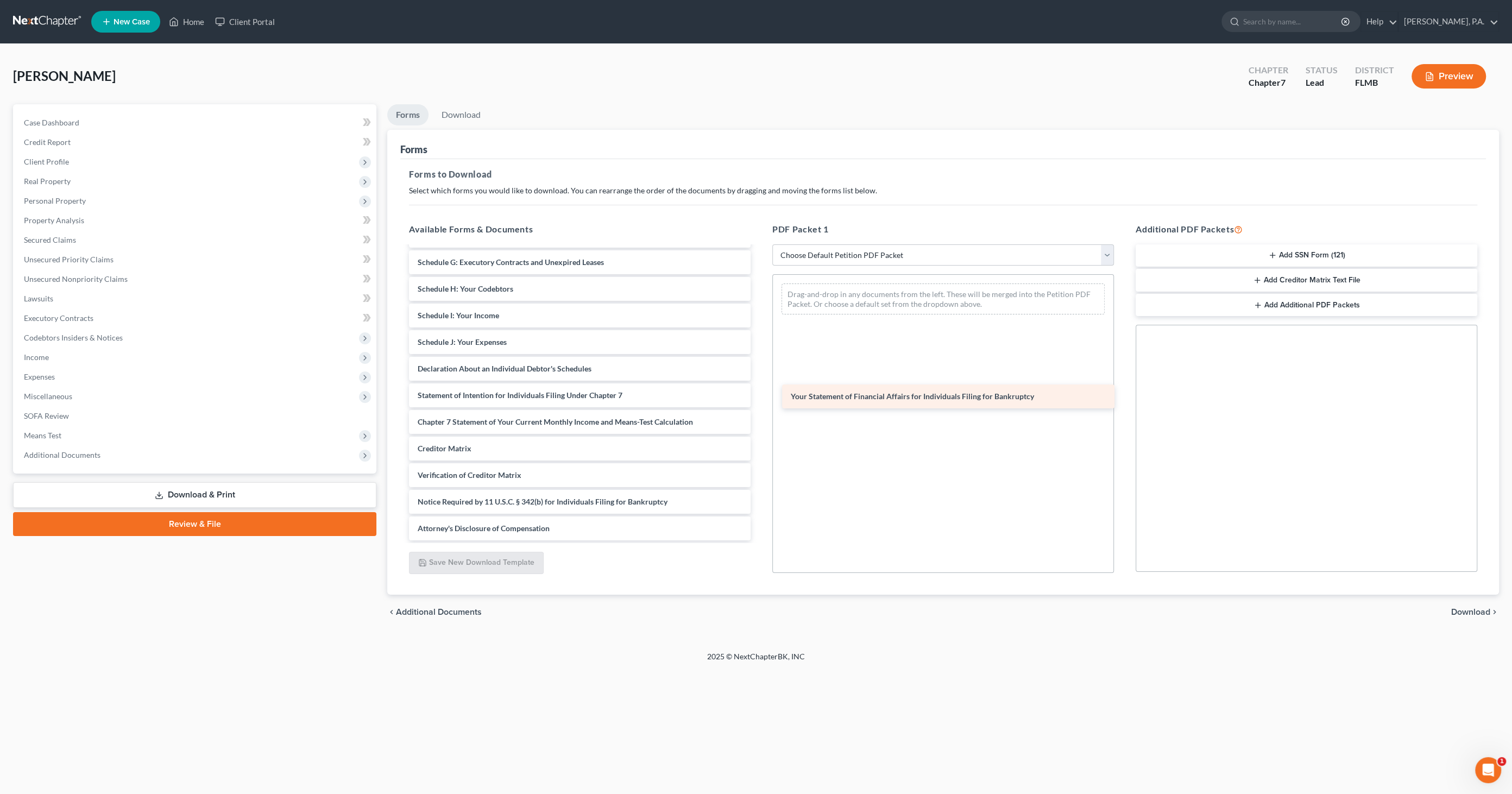
scroll to position [157, 0]
drag, startPoint x: 507, startPoint y: 371, endPoint x: 908, endPoint y: 386, distance: 401.3
click at [760, 386] on div "Your Statement of Financial Affairs for Individuals Filing for Bankruptcy Volun…" at bounding box center [580, 316] width 359 height 450
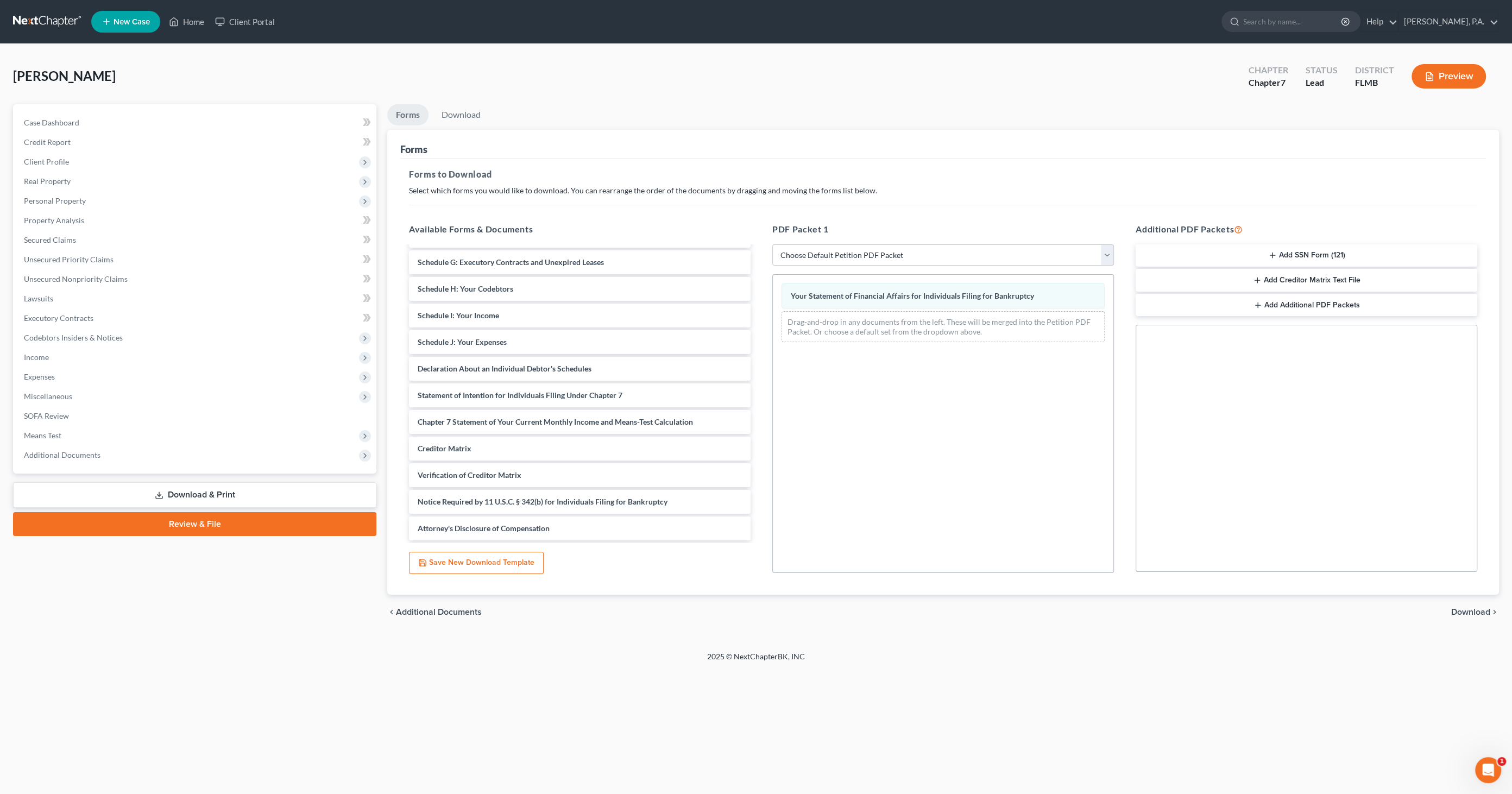
click at [1469, 613] on span "Download" at bounding box center [1471, 613] width 39 height 9
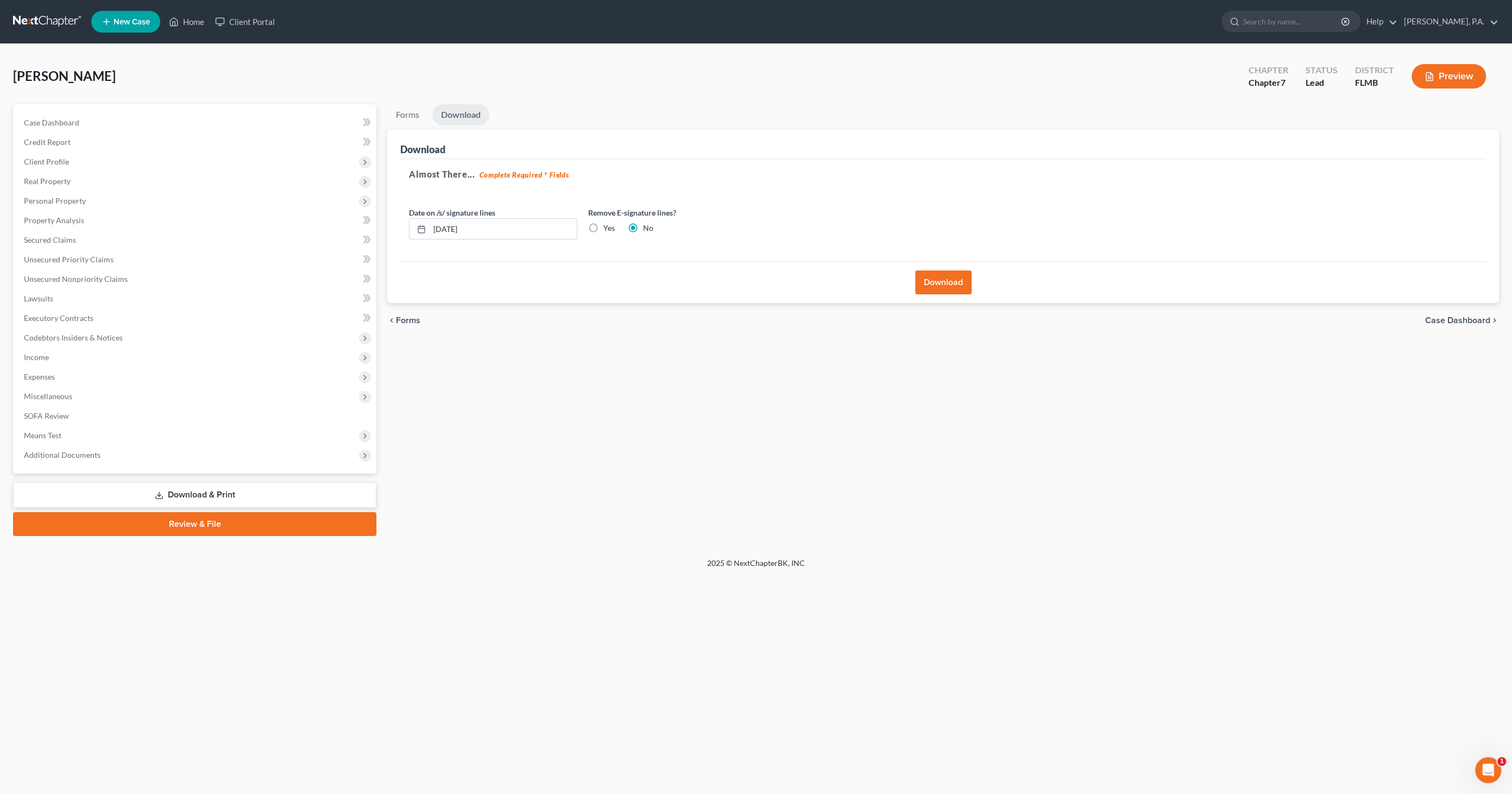
click at [604, 228] on label "Yes" at bounding box center [609, 227] width 11 height 11
click at [608, 228] on input "Yes" at bounding box center [612, 226] width 7 height 7
radio input "true"
radio input "false"
click at [949, 284] on button "Download" at bounding box center [944, 283] width 56 height 24
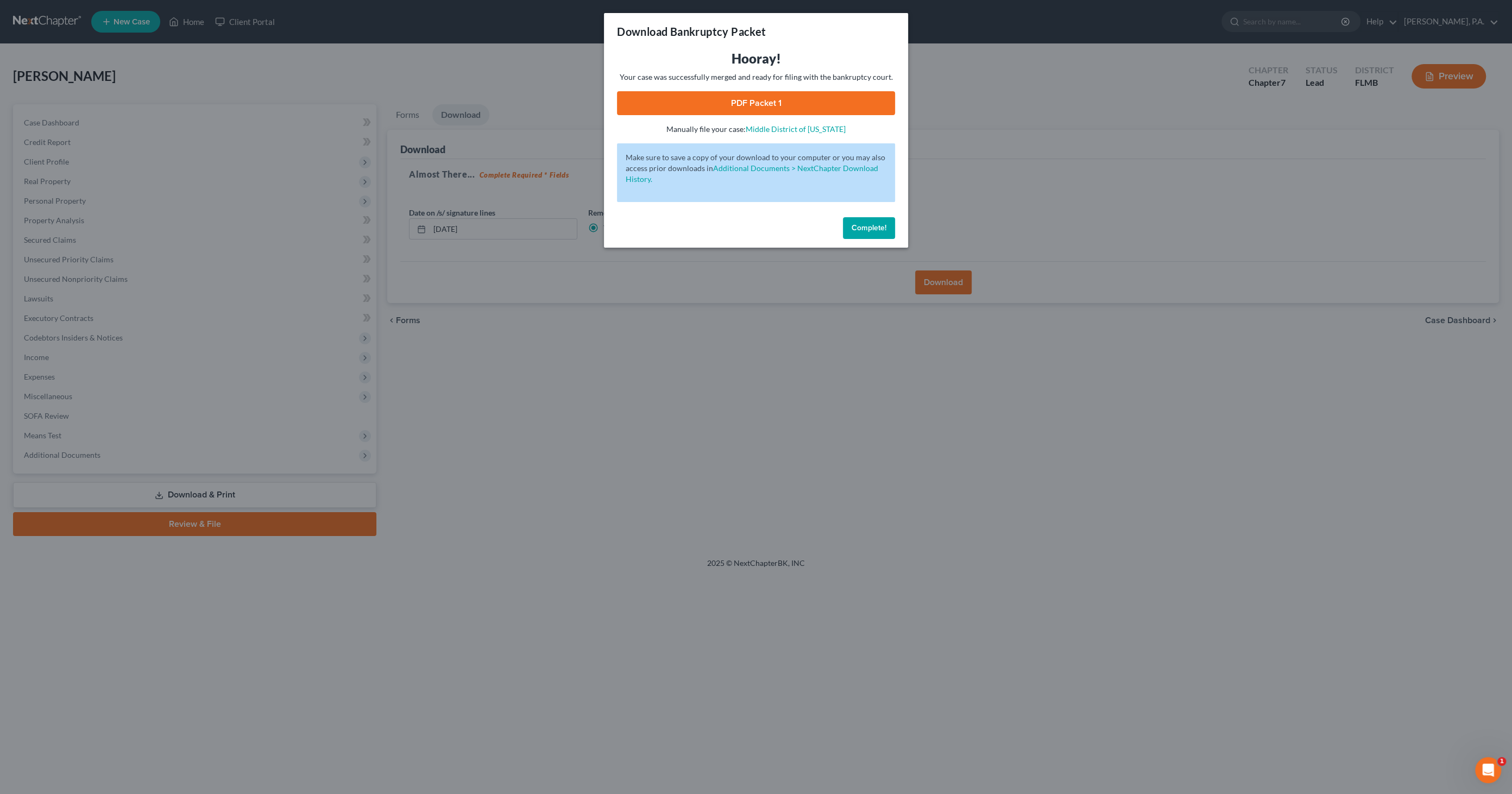
click at [798, 106] on link "PDF Packet 1" at bounding box center [756, 103] width 279 height 24
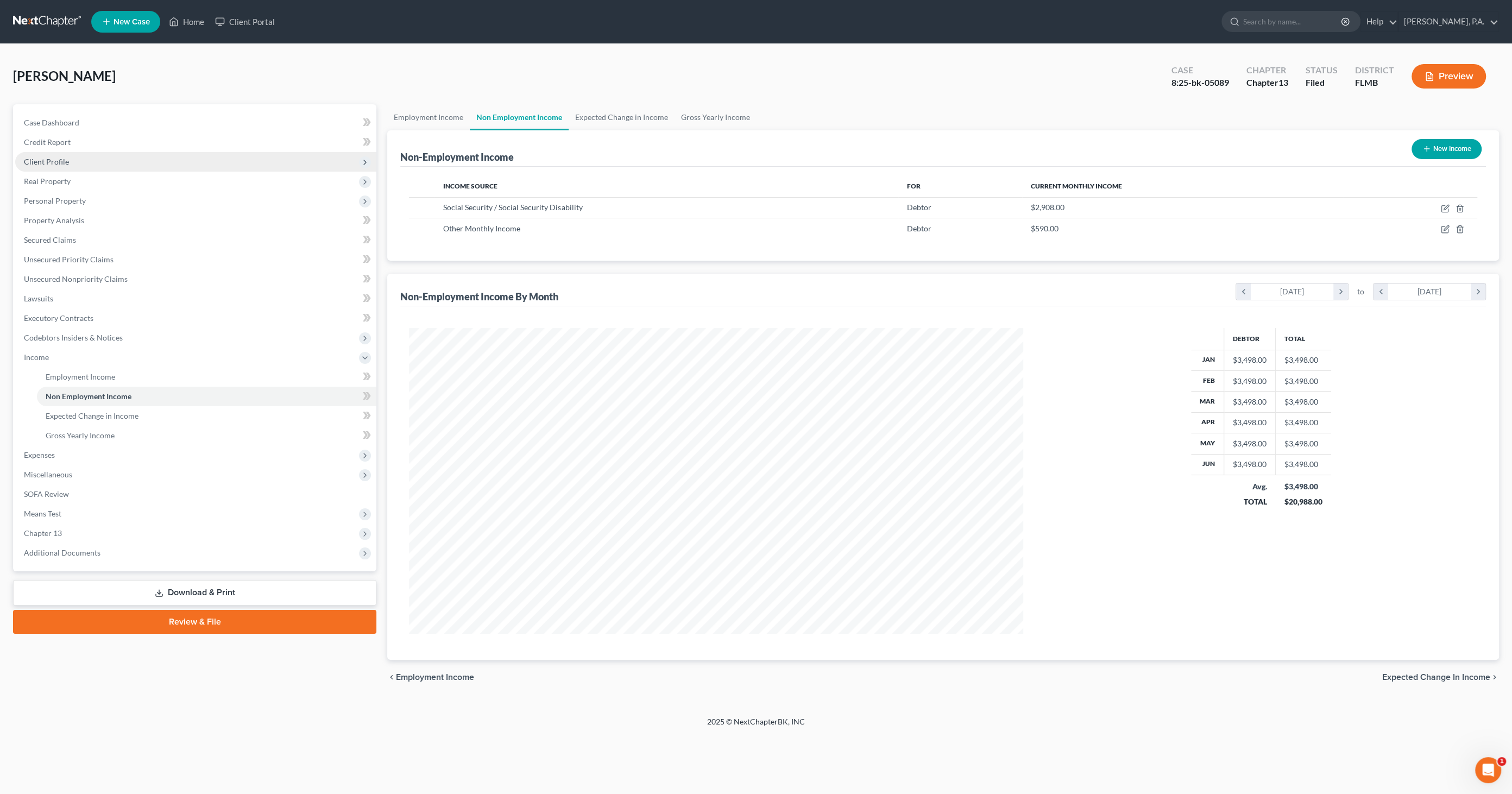
scroll to position [305, 636]
